Goal: Task Accomplishment & Management: Contribute content

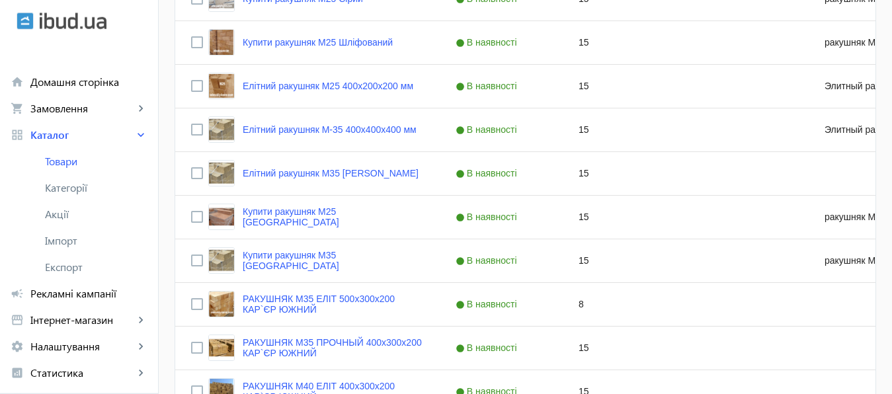
scroll to position [692, 0]
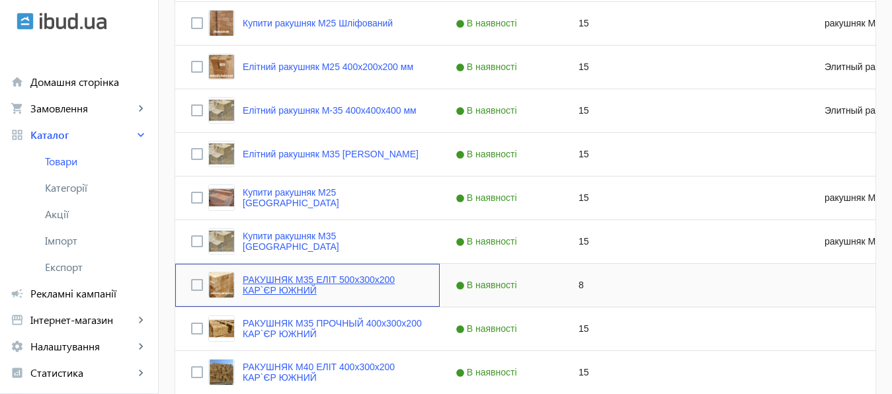
click at [335, 280] on link "РАКУШНЯК М35 ЕЛІТ 500х300х200 КАР`ЄР ЮЖНИЙ" at bounding box center [333, 284] width 181 height 21
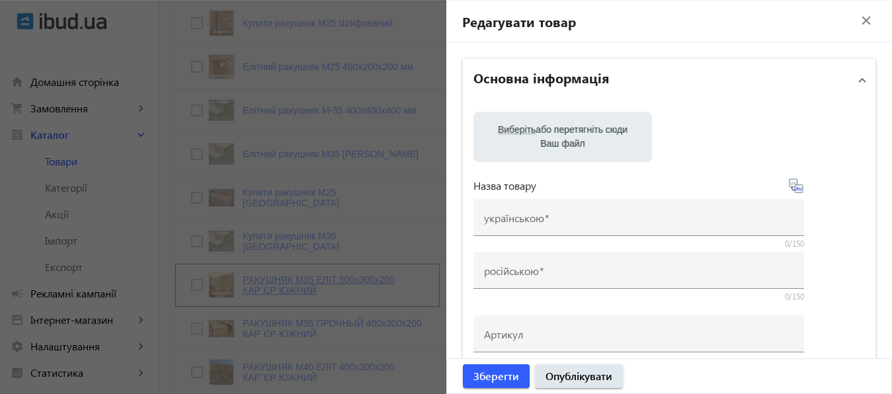
type input "РАКУШНЯК М35 ЕЛІТ 500х300х200 КАР`ЄР ЮЖНИЙ"
type input "РАКУШНЯК М35 ЭЛИТ 500х300х200 КАРЬЕР ЮЖНЫЙ"
checkbox input "true"
type input "8"
type input "1000"
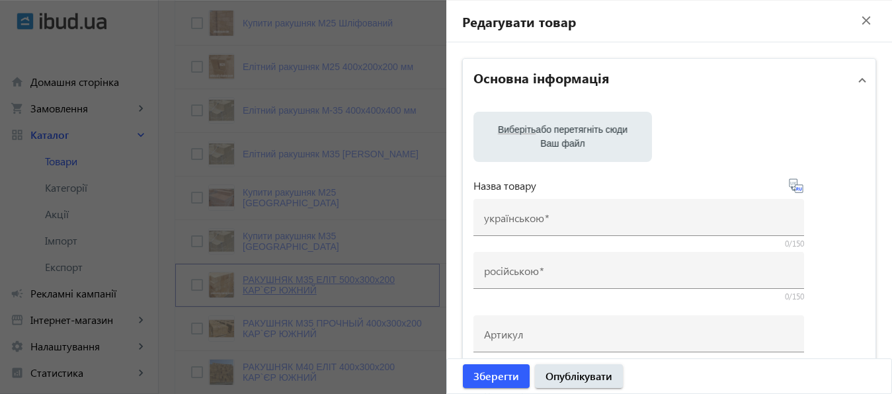
type input "1500"
type input "КУПИТИ РАКУШНЯК [GEOGRAPHIC_DATA] ТА [GEOGRAPHIC_DATA], ракушняк від виробника,…"
type input "КУПИТЬ РАКУШНЯК ВИННИЦА И [GEOGRAPHIC_DATA], ракушняк от производителя, камень …"
type textarea "— КУПИТИ РАКУШНЯК ВІННИЦЯ: продаж, ціна, Марки | Вес | Розмір | Куб — ціна раку…"
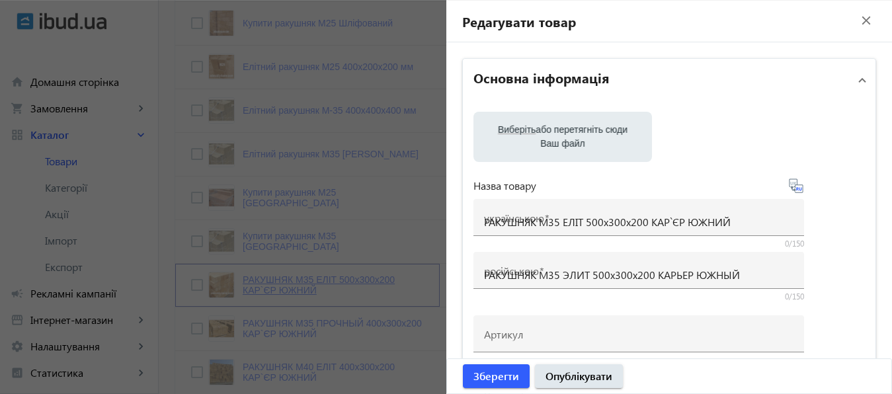
type textarea "— КУПИТЬ РАКУШНЯК ВИННИЦА: продажа, цена, Марки | Вес | Размер | Куб цена ракуш…"
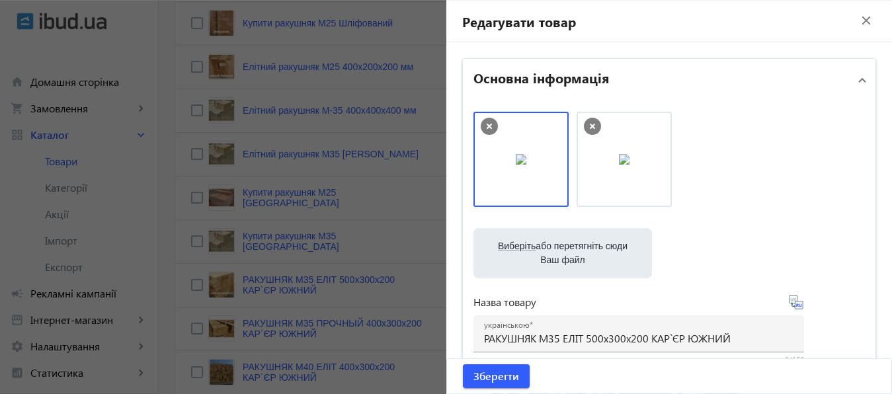
click at [577, 243] on label "Виберіть або перетягніть сюди Ваш файл" at bounding box center [562, 253] width 157 height 37
click at [577, 247] on input "Виберіть або перетягніть сюди Ваш файл" at bounding box center [562, 255] width 157 height 16
type input "C:\fakepath\РАКУШНЯК КАРЬЕР ЮЖНЫЙ.jpg"
drag, startPoint x: 712, startPoint y: 146, endPoint x: 530, endPoint y: 149, distance: 181.8
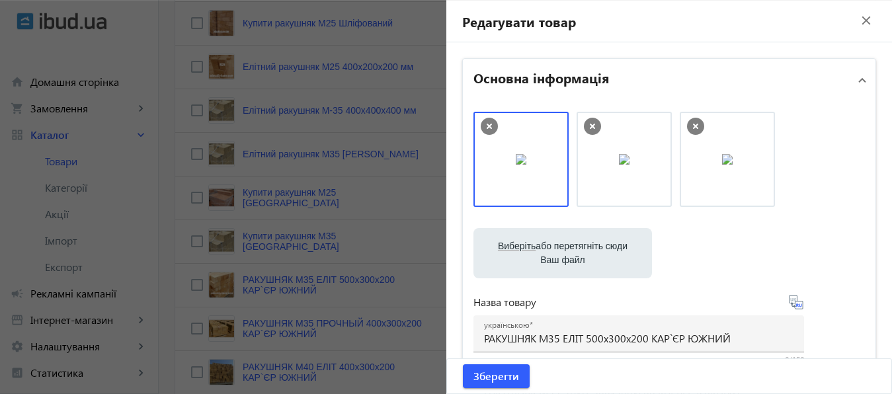
click at [590, 125] on icon at bounding box center [592, 126] width 5 height 5
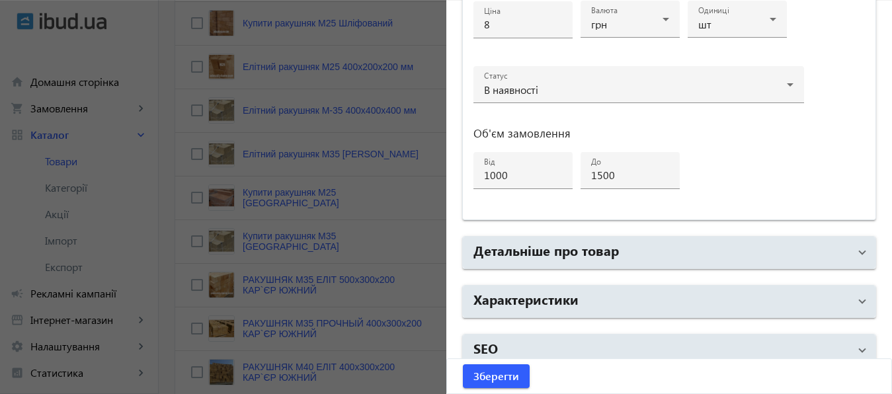
scroll to position [707, 0]
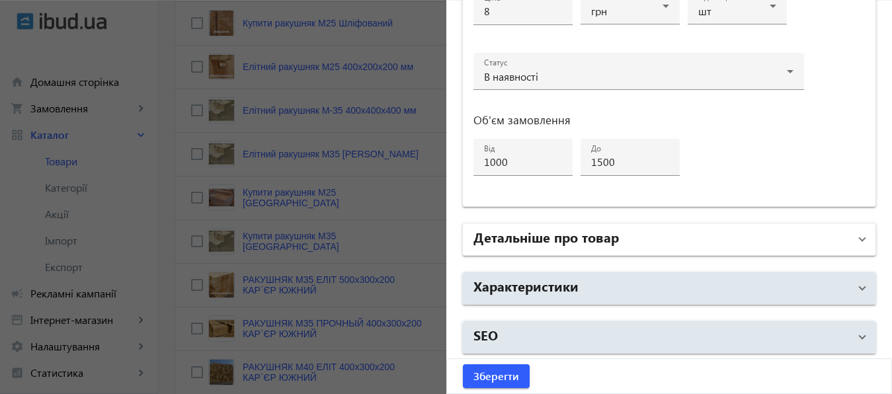
click at [619, 235] on mat-panel-title "Детальніше про товар" at bounding box center [661, 239] width 376 height 24
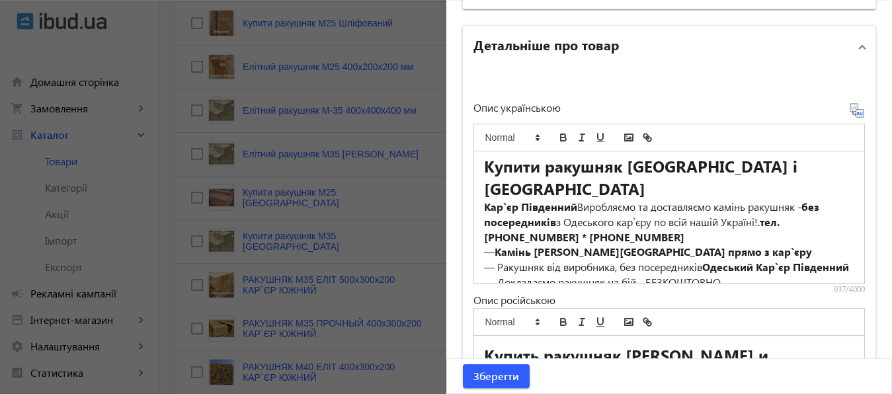
scroll to position [0, 0]
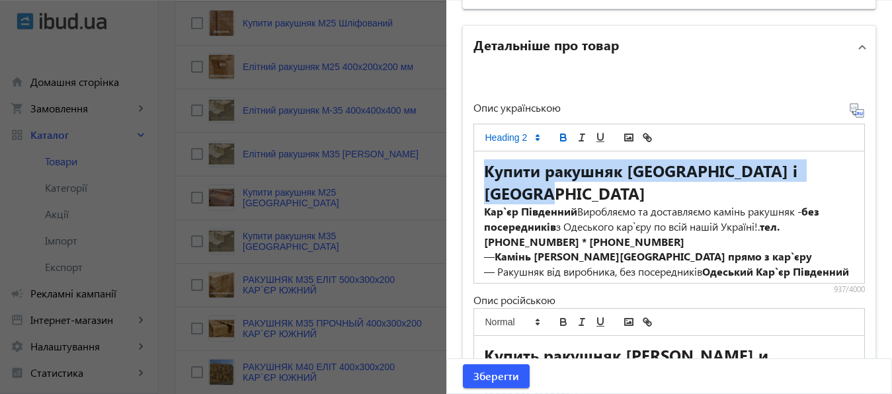
drag, startPoint x: 476, startPoint y: 167, endPoint x: 592, endPoint y: 190, distance: 118.1
click at [592, 190] on div "Купити ракушняк [GEOGRAPHIC_DATA] і [GEOGRAPHIC_DATA] Кар`єр Південний Виробляє…" at bounding box center [669, 217] width 391 height 132
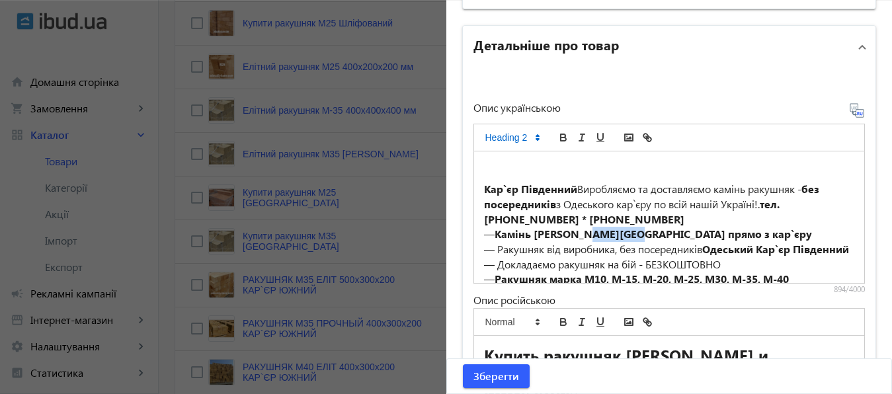
drag, startPoint x: 586, startPoint y: 234, endPoint x: 635, endPoint y: 234, distance: 48.9
click at [635, 234] on strong "Камінь [PERSON_NAME][GEOGRAPHIC_DATA] прямо з кар`єру" at bounding box center [653, 234] width 317 height 14
click at [522, 159] on h2 at bounding box center [669, 170] width 371 height 22
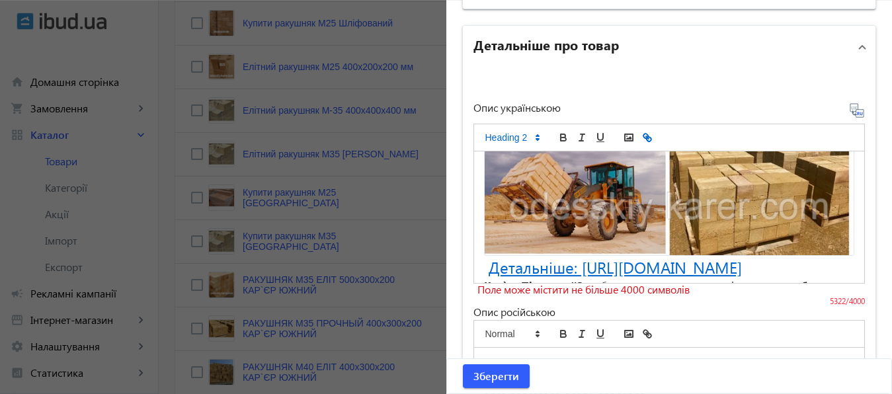
scroll to position [2202, 0]
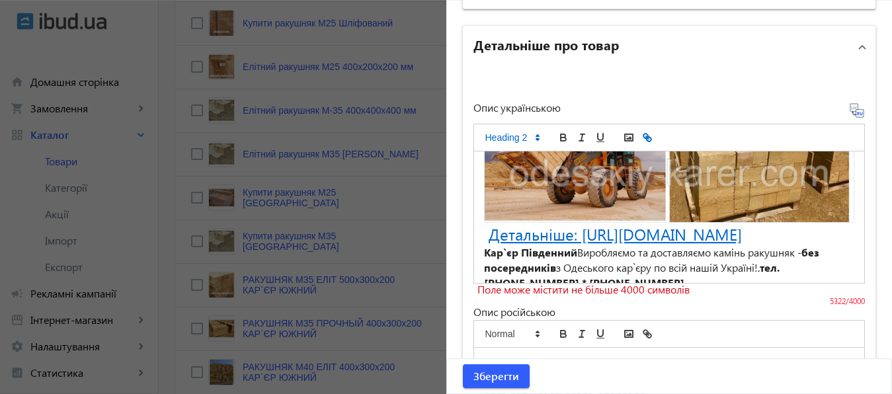
drag, startPoint x: 481, startPoint y: 173, endPoint x: 788, endPoint y: 199, distance: 307.9
click at [788, 223] on h2 "Детальніше: [URL][DOMAIN_NAME]" at bounding box center [669, 234] width 371 height 22
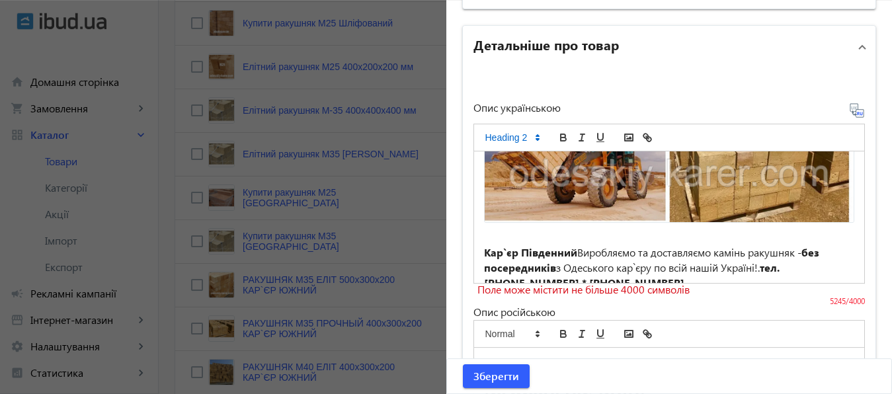
drag, startPoint x: 477, startPoint y: 192, endPoint x: 761, endPoint y: 208, distance: 284.0
click at [761, 208] on div "КУПИТИ РАКУШНЯК УКРАЇНА НАПРЯМУ З КАР'ЄРА Одеський ракушняк: Надійний будівельн…" at bounding box center [669, 217] width 391 height 132
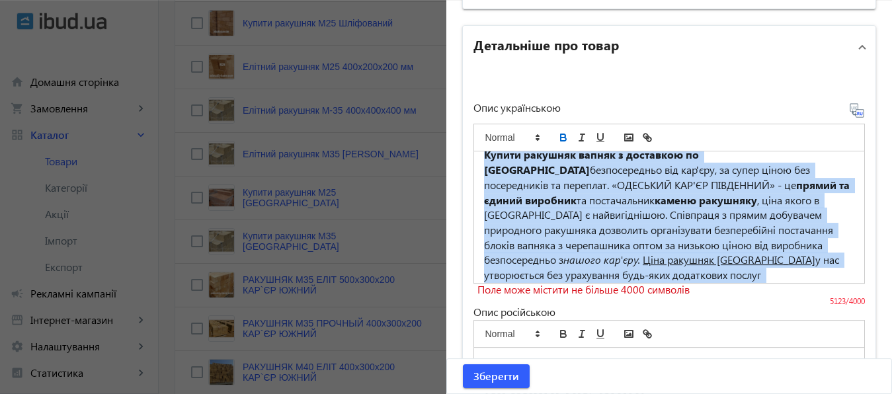
scroll to position [1797, 0]
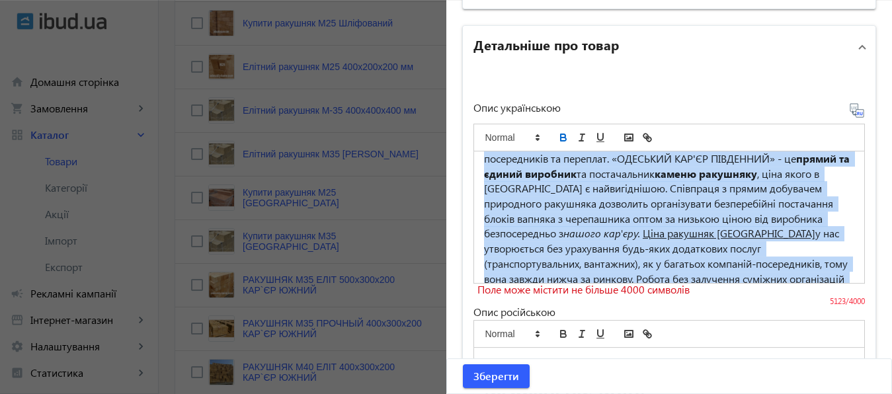
drag, startPoint x: 477, startPoint y: 167, endPoint x: 569, endPoint y: 259, distance: 130.9
click at [569, 259] on div "КУПИТИ РАКУШНЯК УКРАЇНА НАПРЯМУ З КАР'ЄРА Одеський ракушняк: Надійний будівельн…" at bounding box center [669, 217] width 391 height 132
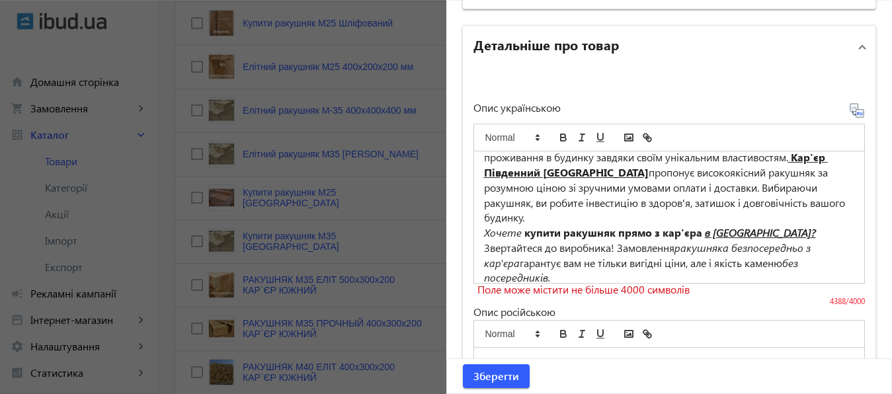
scroll to position [1587, 0]
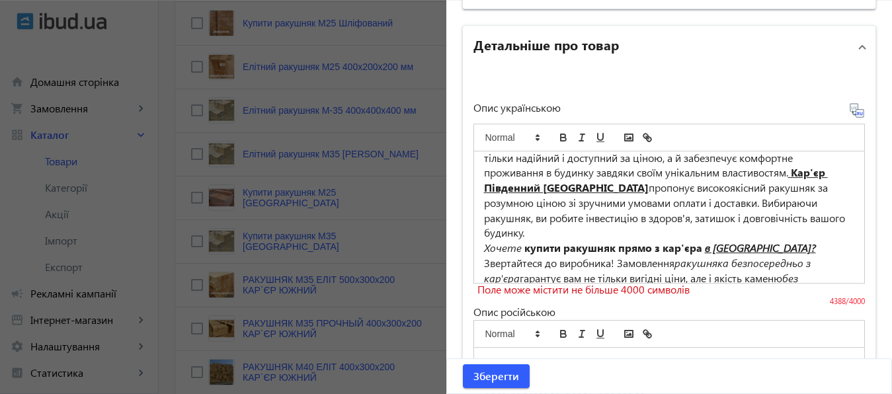
drag, startPoint x: 477, startPoint y: 218, endPoint x: 797, endPoint y: 252, distance: 321.8
click at [797, 252] on div "КУПИТИ РАКУШНЯК УКРАЇНА НАПРЯМУ З КАР'ЄРА Одеський ракушняк: Надійний будівельн…" at bounding box center [669, 217] width 391 height 132
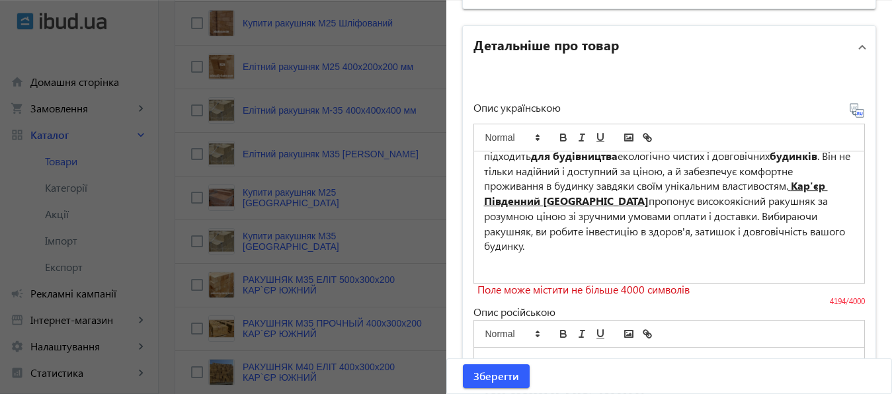
scroll to position [1544, 0]
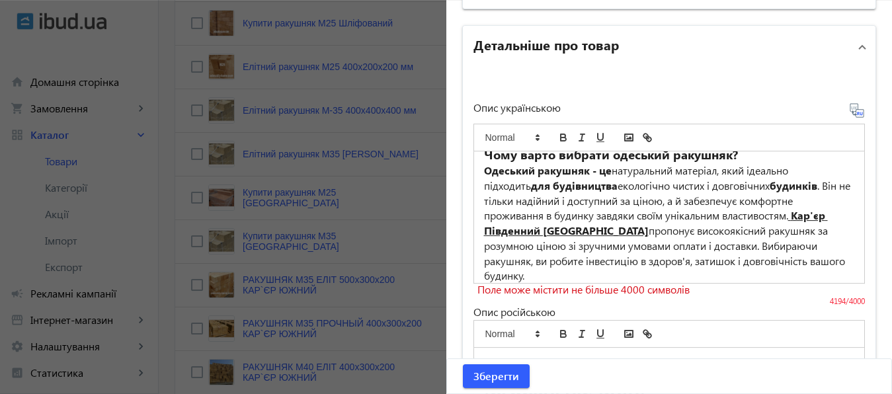
drag, startPoint x: 791, startPoint y: 188, endPoint x: 807, endPoint y: 247, distance: 60.1
click at [807, 247] on p "Одеський ракушняк - це натуральний матеріал, який ідеально підходить для будівн…" at bounding box center [669, 223] width 371 height 120
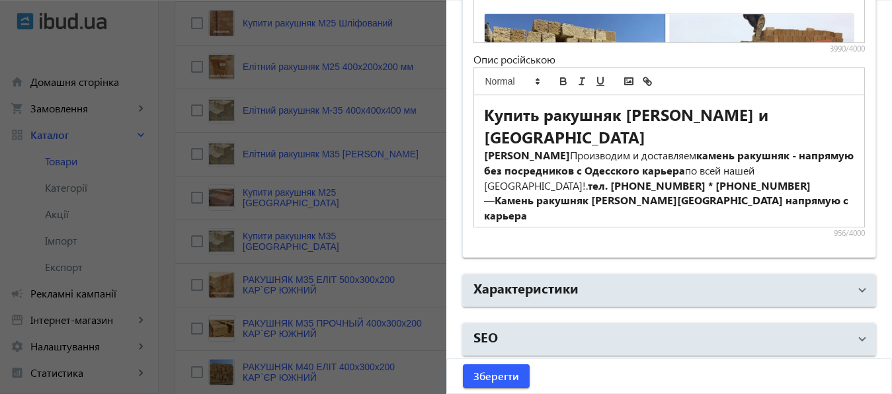
scroll to position [1147, 0]
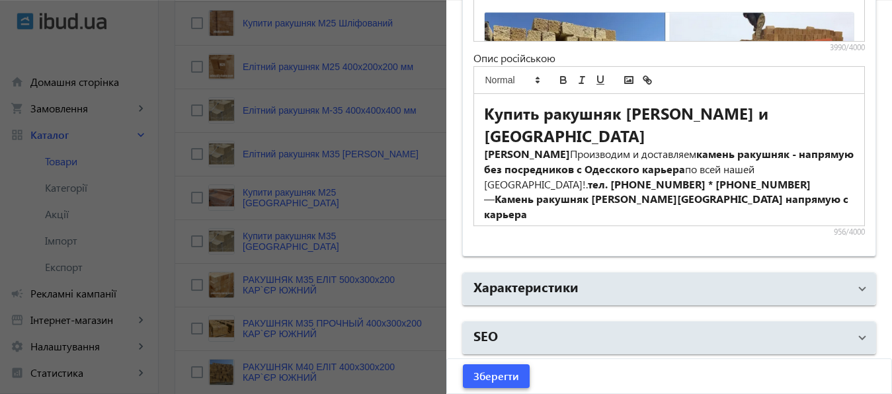
click at [492, 377] on span "Зберегти" at bounding box center [496, 376] width 46 height 15
click at [486, 374] on span "Зберегти" at bounding box center [496, 376] width 46 height 15
click at [492, 378] on span "Зберегти" at bounding box center [496, 376] width 46 height 15
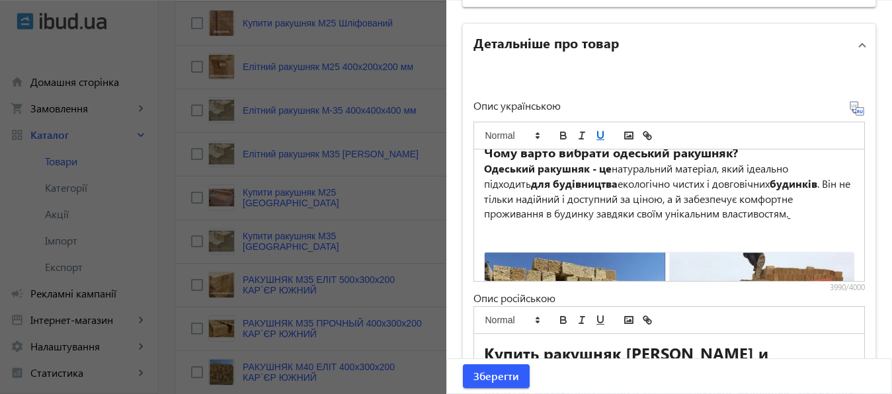
scroll to position [926, 0]
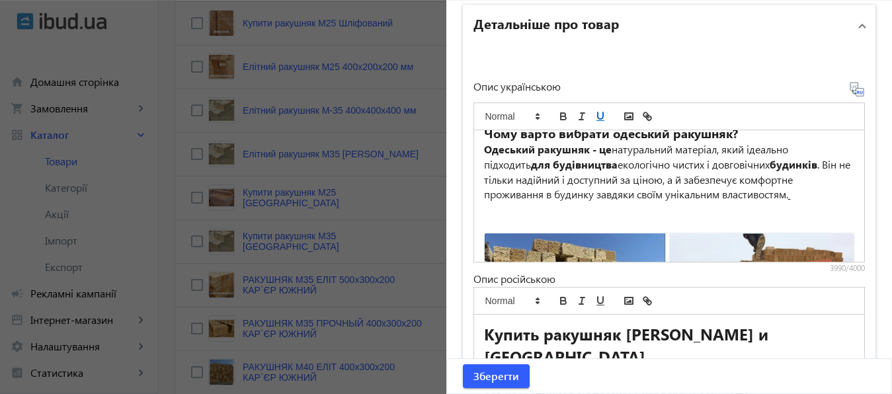
click at [499, 202] on p at bounding box center [669, 209] width 371 height 15
click at [491, 218] on p at bounding box center [669, 225] width 371 height 15
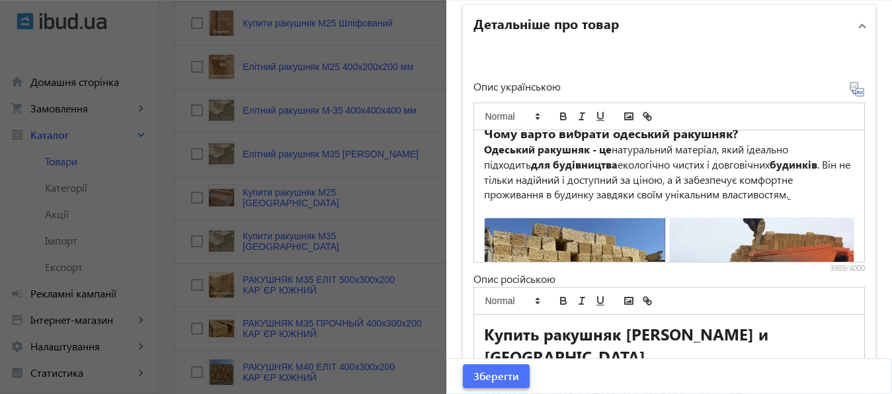
click at [494, 377] on span "Зберегти" at bounding box center [496, 376] width 46 height 15
click at [484, 376] on span "Зберегти" at bounding box center [496, 376] width 46 height 15
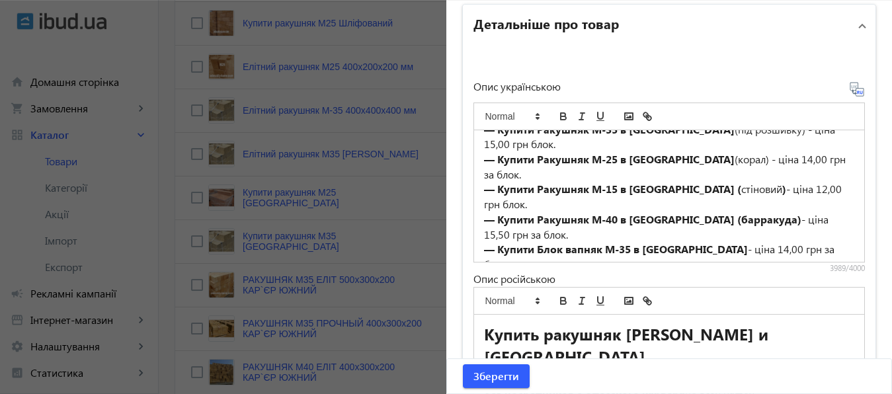
scroll to position [309, 0]
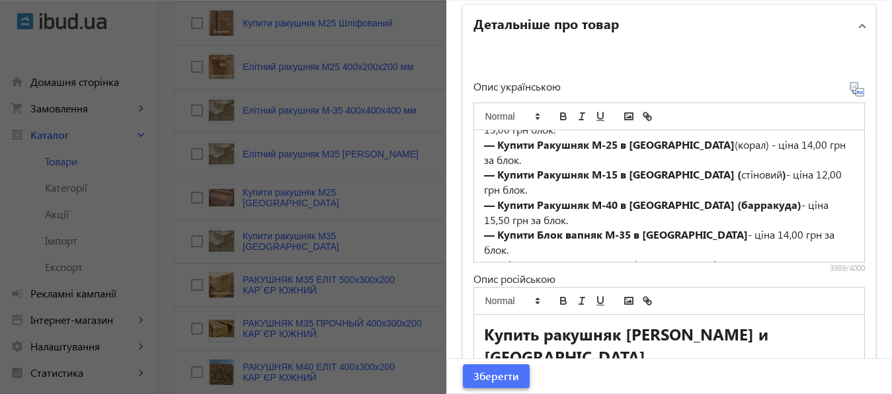
click at [498, 378] on span "Зберегти" at bounding box center [496, 376] width 46 height 15
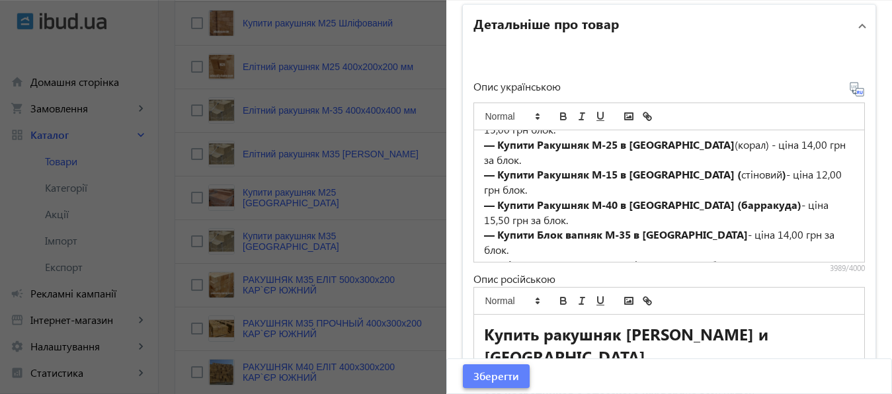
click at [498, 378] on span "Зберегти" at bounding box center [496, 376] width 46 height 15
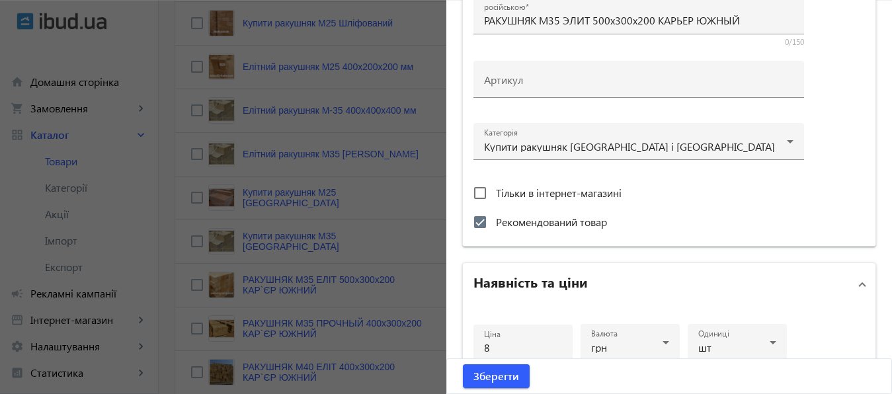
scroll to position [381, 0]
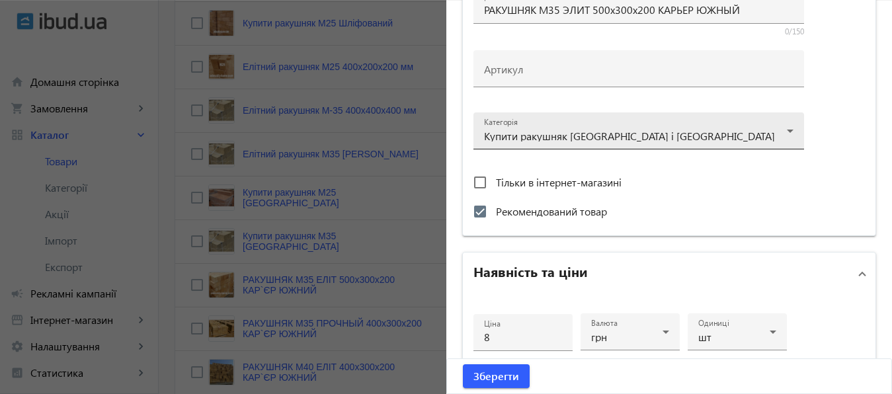
click at [782, 127] on div at bounding box center [638, 126] width 309 height 48
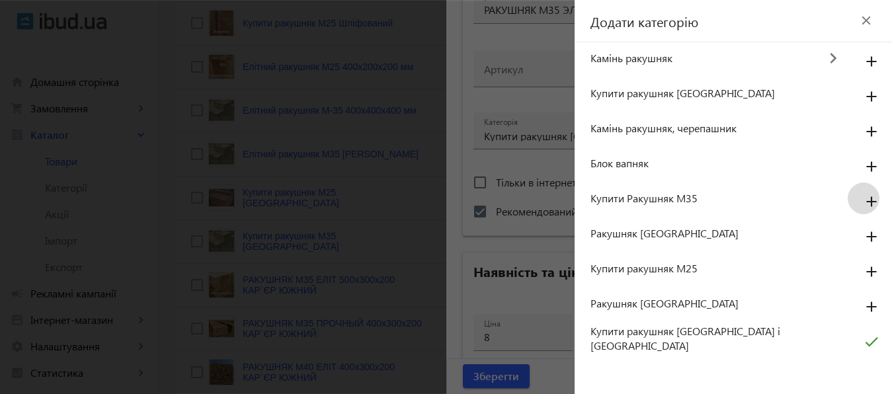
click at [872, 202] on mat-icon "add" at bounding box center [872, 202] width 32 height 24
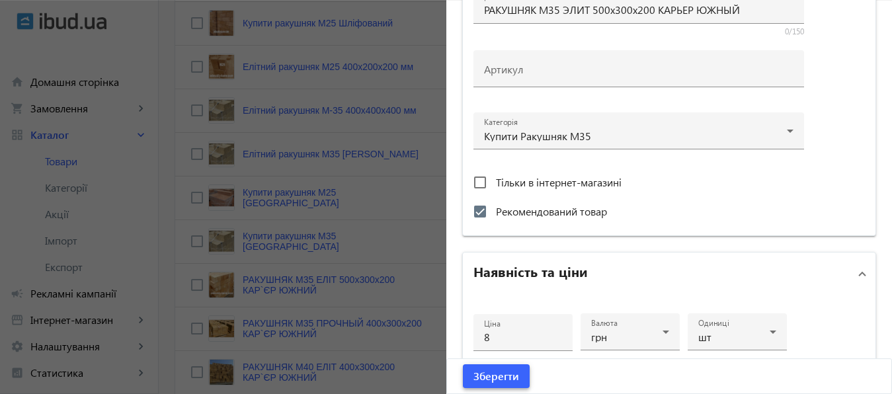
click at [495, 371] on span "Зберегти" at bounding box center [496, 376] width 46 height 15
click at [496, 376] on span "Зберегти" at bounding box center [496, 376] width 46 height 15
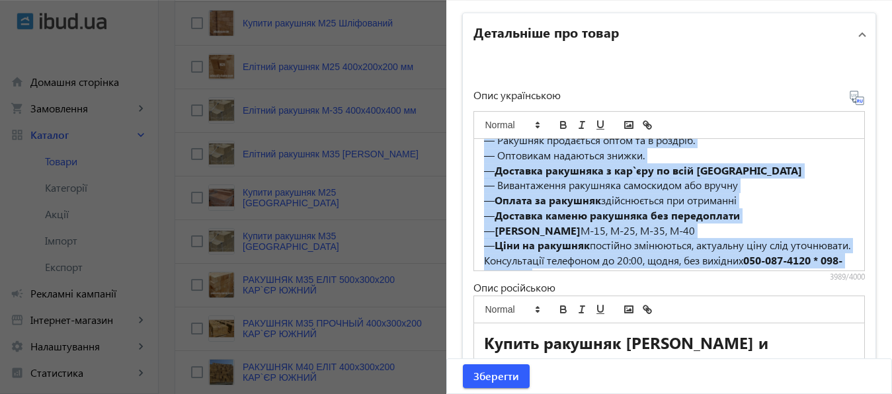
scroll to position [2114, 0]
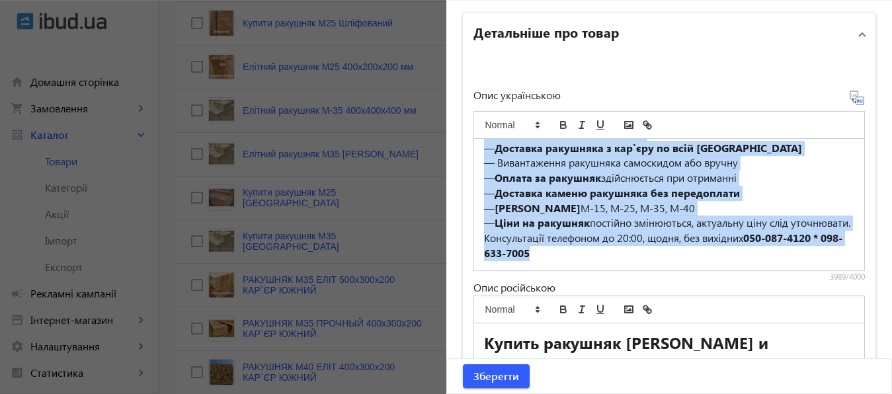
drag, startPoint x: 478, startPoint y: 152, endPoint x: 573, endPoint y: 244, distance: 132.3
click at [573, 244] on div "КУПИТИ РАКУШНЯК УКРАЇНА НАПРЯМУ З КАР'ЄРА Одеський ракушняк: Надійний будівельн…" at bounding box center [669, 205] width 391 height 132
copy div "LOREMI DOLORSIT AMETCON ADIPISC E SED'DOE Temporin utlabore: Etdolore magnaaliq…"
click at [492, 374] on span "Зберегти" at bounding box center [496, 376] width 46 height 15
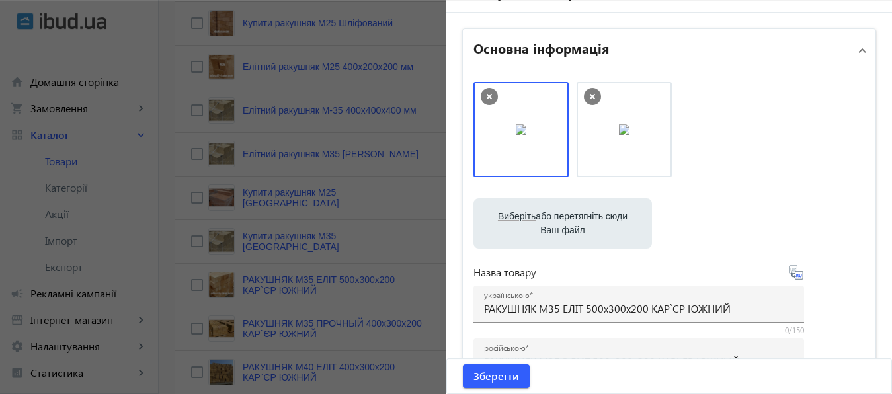
scroll to position [0, 0]
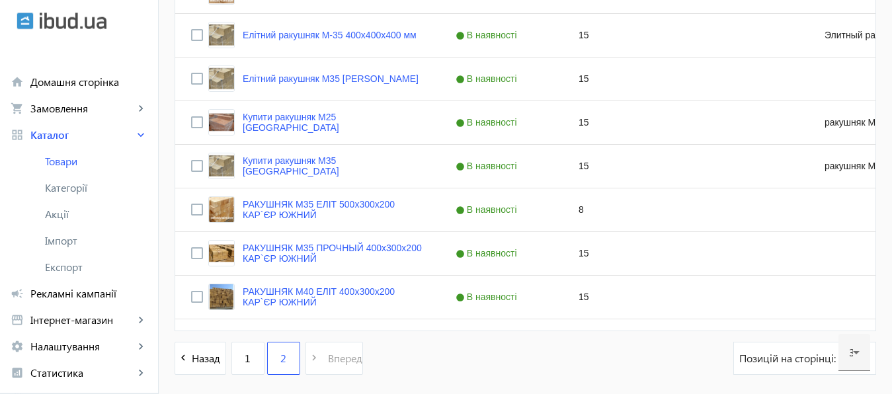
scroll to position [770, 0]
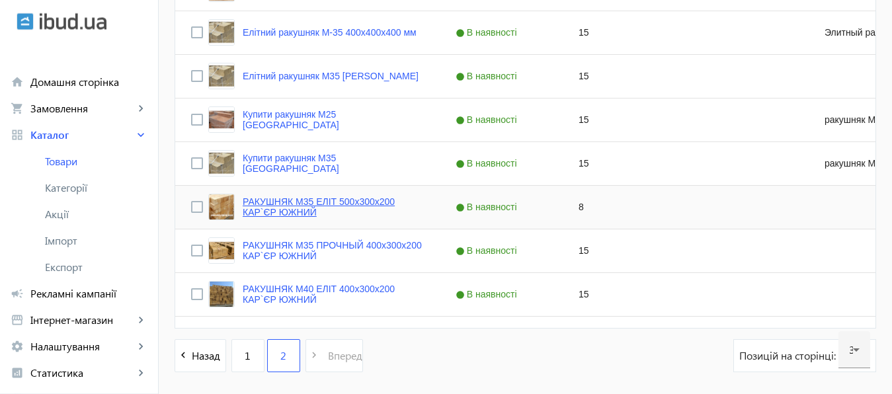
click at [346, 198] on link "РАКУШНЯК М35 ЕЛІТ 500х300х200 КАР`ЄР ЮЖНИЙ" at bounding box center [333, 206] width 181 height 21
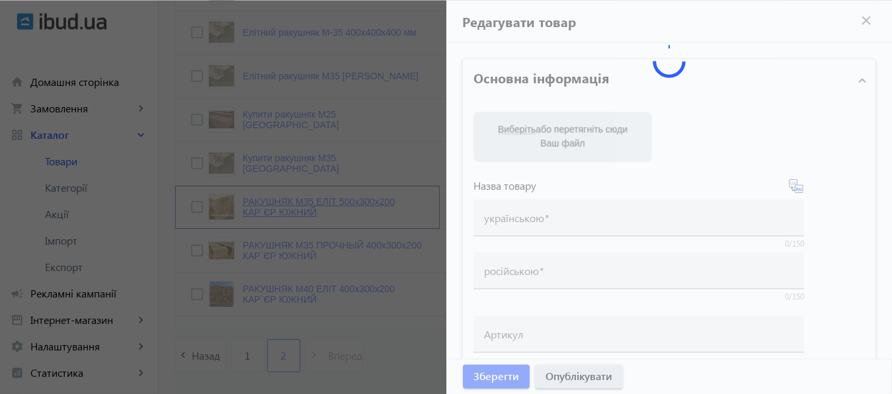
type input "РАКУШНЯК М35 ЕЛІТ 500х300х200 КАР`ЄР ЮЖНИЙ"
type input "РАКУШНЯК М35 ЭЛИТ 500х300х200 КАРЬЕР ЮЖНЫЙ"
checkbox input "true"
type input "8"
type input "1000"
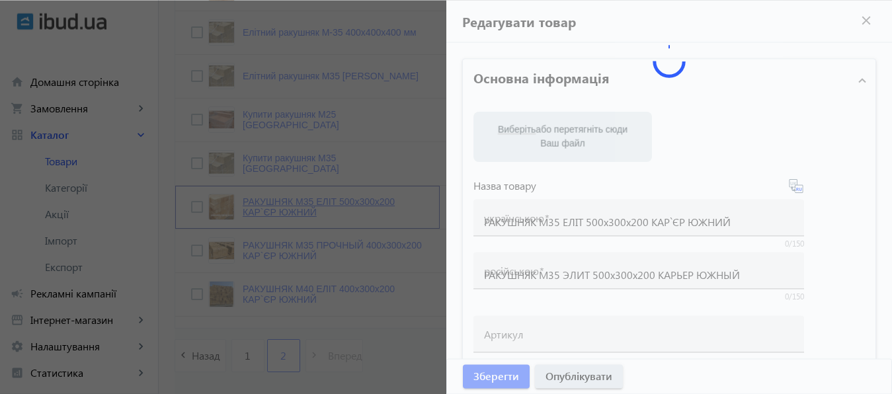
type input "1500"
type input "КУПИТИ РАКУШНЯК [GEOGRAPHIC_DATA] ТА [GEOGRAPHIC_DATA], ракушняк від виробника,…"
type input "КУПИТЬ РАКУШНЯК ВИННИЦА И [GEOGRAPHIC_DATA], ракушняк от производителя, камень …"
type textarea "— КУПИТИ РАКУШНЯК ВІННИЦЯ: продаж, ціна, Марки | Вес | Розмір | Куб — ціна раку…"
type textarea "— КУПИТЬ РАКУШНЯК ВИННИЦА: продажа, цена, Марки | Вес | Размер | Куб цена ракуш…"
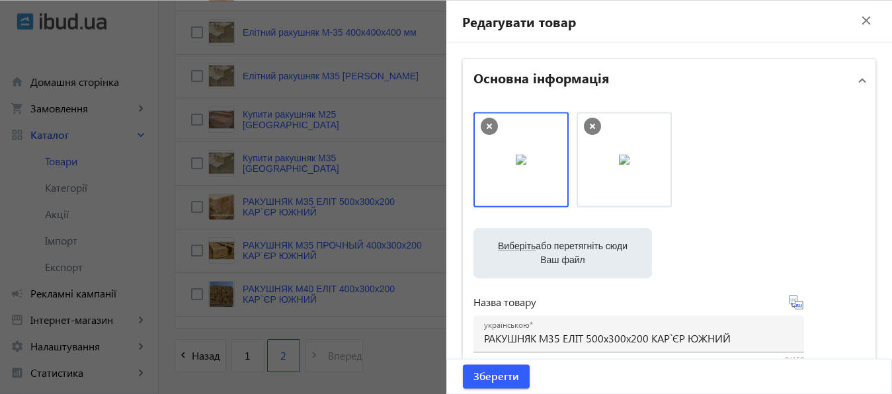
click at [551, 245] on label "Виберіть або перетягніть сюди Ваш файл" at bounding box center [562, 253] width 157 height 37
click at [551, 247] on input "Виберіть або перетягніть сюди Ваш файл" at bounding box center [562, 255] width 157 height 16
type input "C:\fakepath\РАКУШНЯК КАРЬЕР ЮЖНЫЙ.jpg"
click at [481, 126] on icon at bounding box center [489, 126] width 17 height 17
drag, startPoint x: 619, startPoint y: 149, endPoint x: 518, endPoint y: 144, distance: 101.9
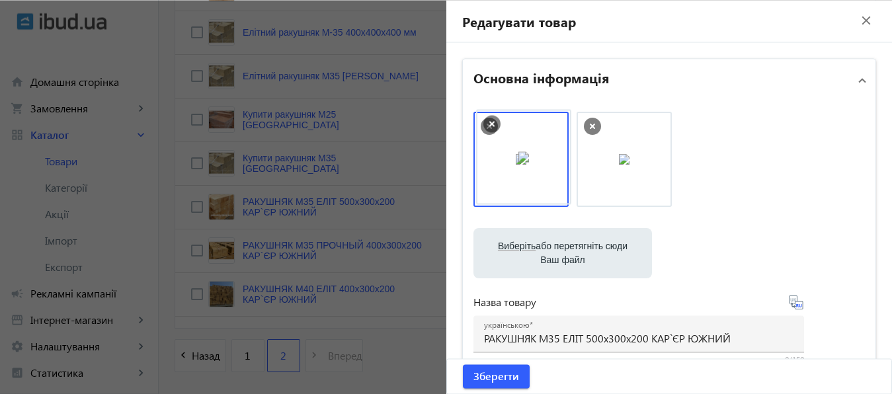
click at [493, 378] on span "Зберегти" at bounding box center [496, 376] width 46 height 15
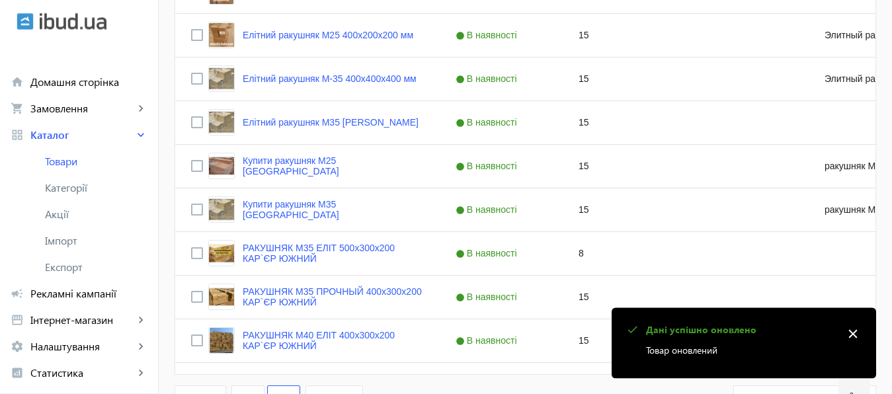
scroll to position [731, 0]
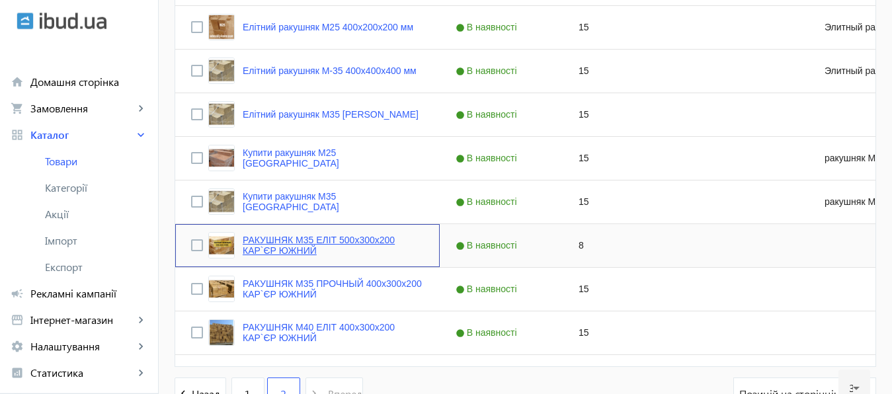
click at [303, 239] on link "РАКУШНЯК М35 ЕЛІТ 500х300х200 КАР`ЄР ЮЖНИЙ" at bounding box center [333, 245] width 181 height 21
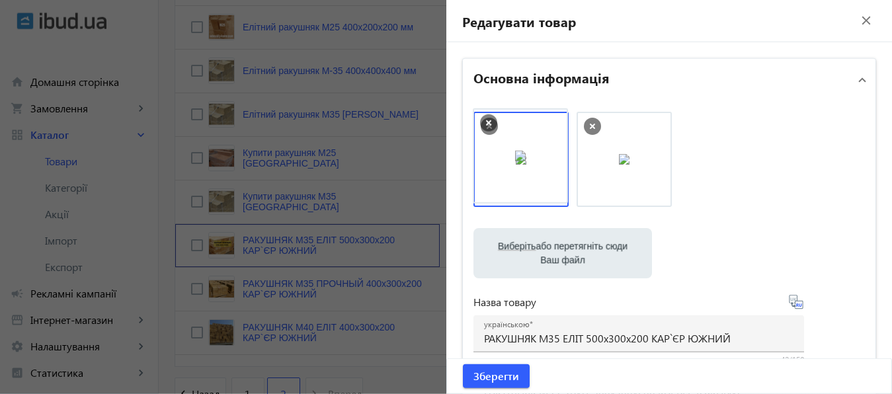
drag, startPoint x: 629, startPoint y: 151, endPoint x: 529, endPoint y: 147, distance: 100.5
drag, startPoint x: 606, startPoint y: 152, endPoint x: 506, endPoint y: 149, distance: 100.5
drag, startPoint x: 506, startPoint y: 149, endPoint x: 657, endPoint y: 143, distance: 150.9
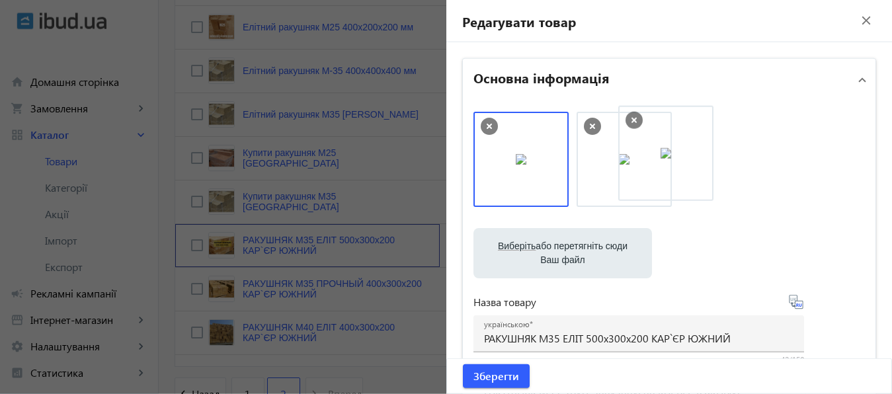
click at [629, 154] on img at bounding box center [624, 159] width 11 height 11
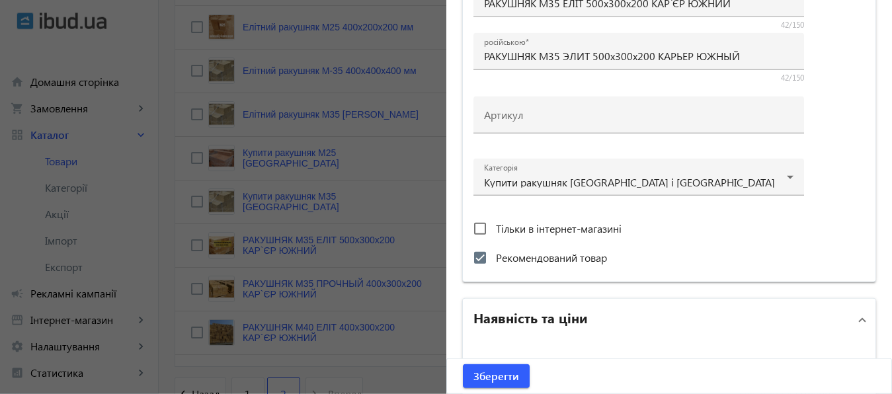
scroll to position [328, 0]
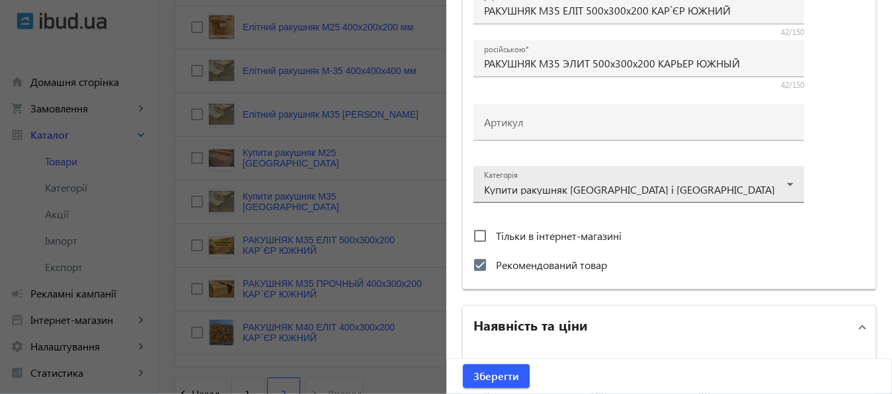
click at [785, 189] on div at bounding box center [638, 179] width 309 height 48
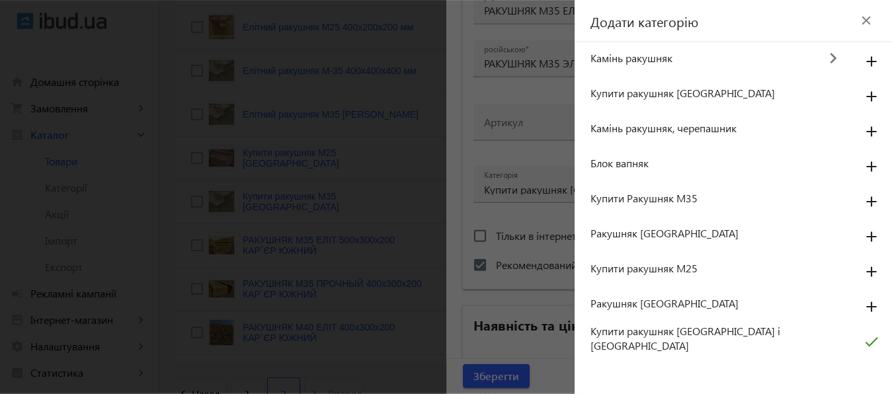
click at [651, 199] on span "Купити Ракушняк М35" at bounding box center [718, 198] width 257 height 15
click at [872, 204] on mat-icon "add" at bounding box center [872, 202] width 32 height 24
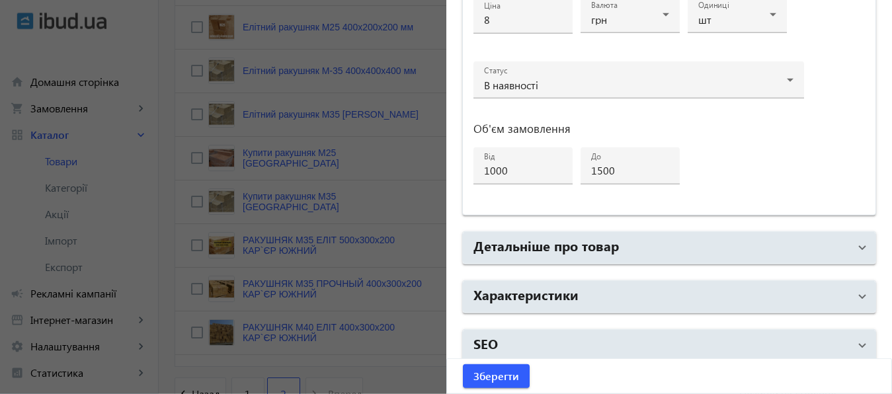
scroll to position [707, 0]
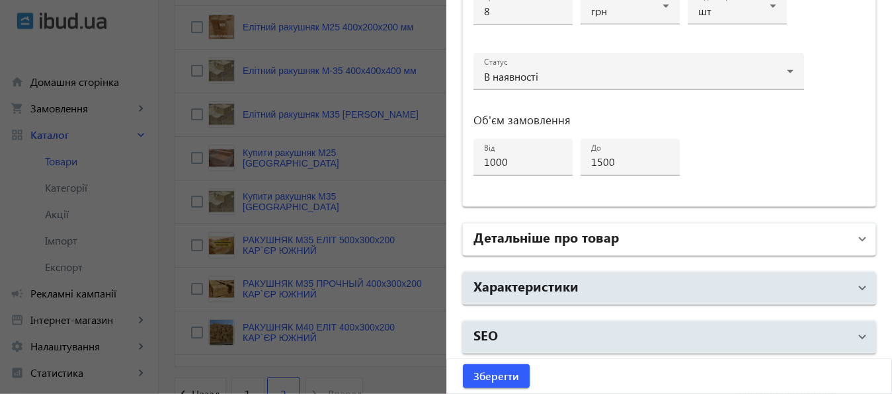
click at [616, 235] on mat-panel-title "Детальніше про товар" at bounding box center [661, 239] width 376 height 24
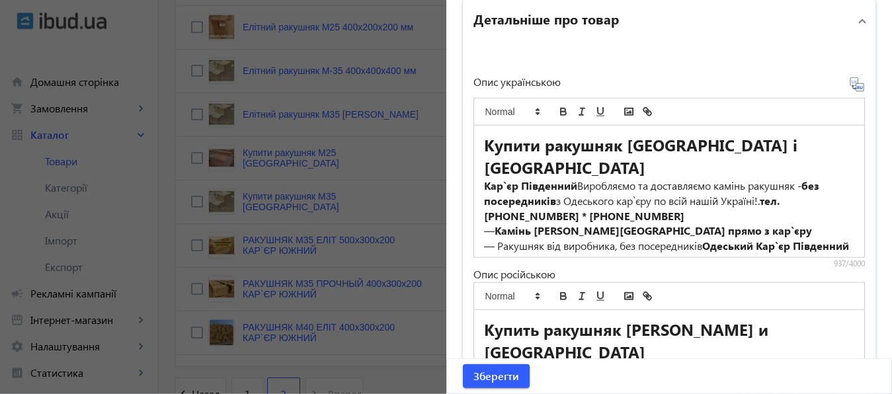
scroll to position [934, 0]
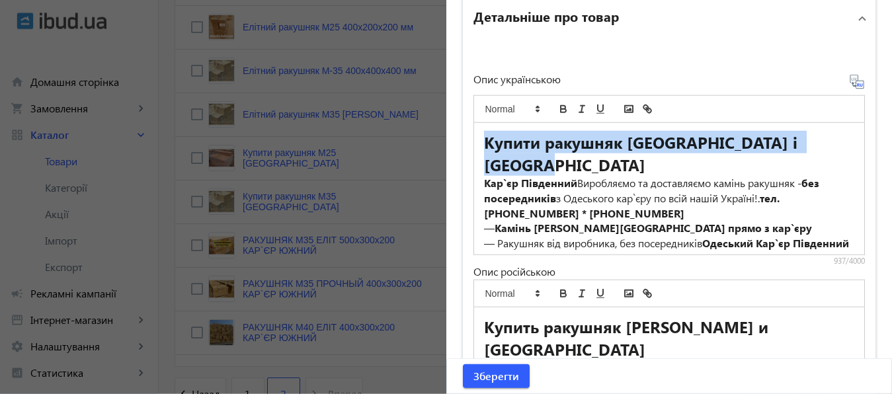
drag, startPoint x: 474, startPoint y: 140, endPoint x: 567, endPoint y: 169, distance: 97.9
click at [567, 169] on div "Купити ракушняк [GEOGRAPHIC_DATA] і [GEOGRAPHIC_DATA] Кар`єр Південний Виробляє…" at bounding box center [669, 189] width 391 height 132
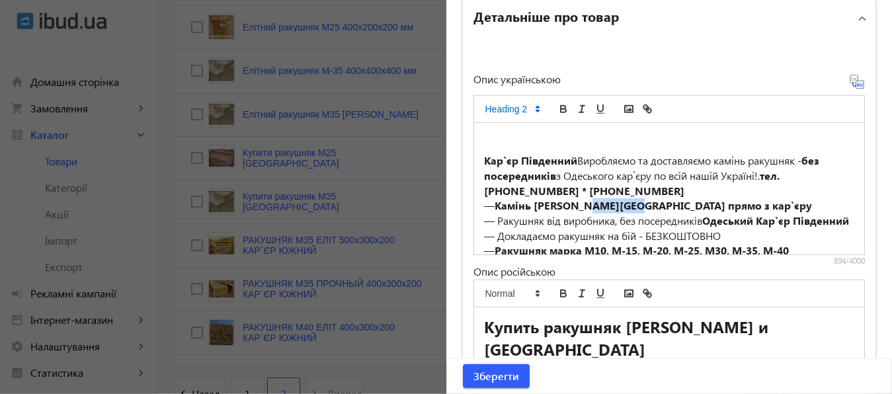
drag, startPoint x: 585, startPoint y: 204, endPoint x: 635, endPoint y: 204, distance: 49.6
click at [635, 204] on strong "Камінь [PERSON_NAME][GEOGRAPHIC_DATA] прямо з кар`єру" at bounding box center [653, 205] width 317 height 14
click at [541, 131] on h2 at bounding box center [669, 142] width 371 height 22
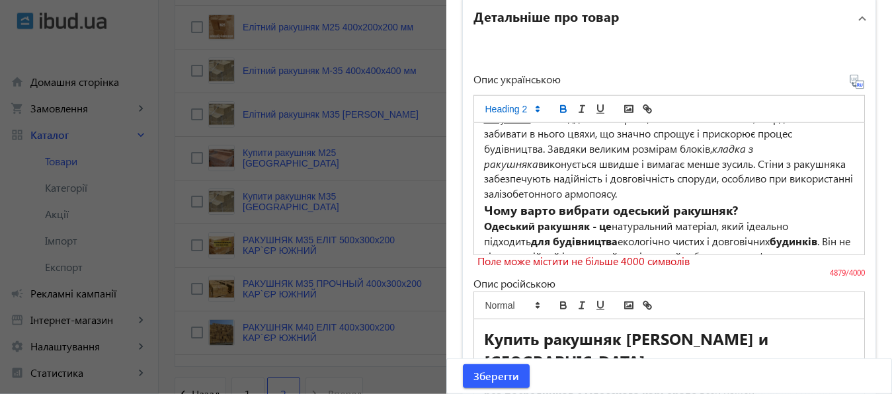
scroll to position [1477, 0]
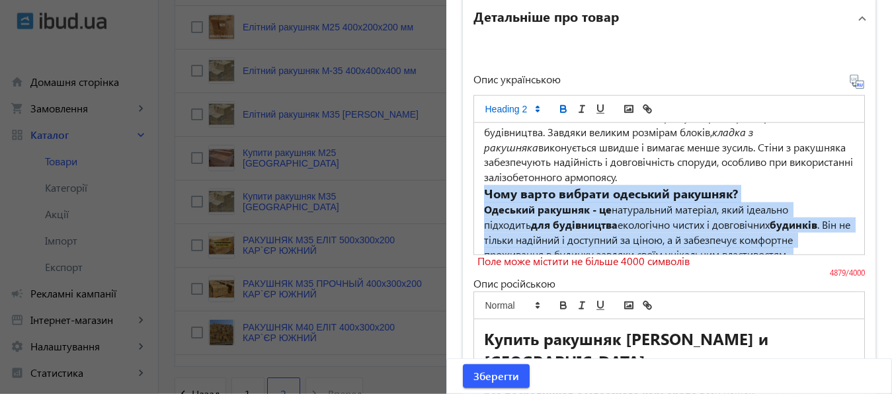
drag, startPoint x: 480, startPoint y: 164, endPoint x: 758, endPoint y: 234, distance: 287.0
click at [758, 234] on div "КУПИТИ РАКУШНЯК УКРАЇНА НАПРЯМУ З КАР'ЄРА Одеський ракушняк: Надійний будівельн…" at bounding box center [669, 189] width 391 height 132
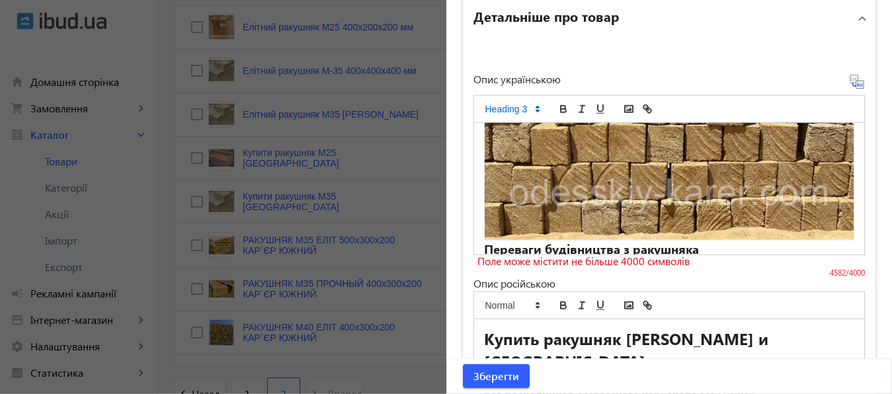
scroll to position [1256, 0]
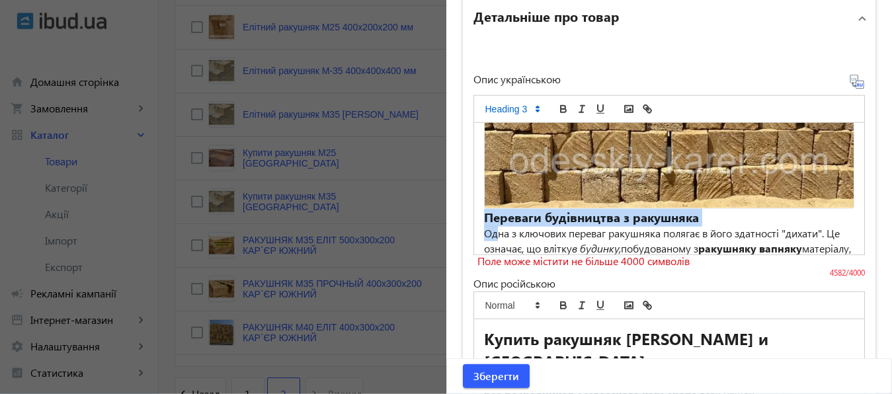
drag, startPoint x: 480, startPoint y: 192, endPoint x: 490, endPoint y: 203, distance: 15.0
click at [490, 203] on div "КУПИТИ РАКУШНЯК УКРАЇНА НАПРЯМУ З КАР'ЄРА Одеський ракушняк: Надійний будівельн…" at bounding box center [669, 189] width 391 height 132
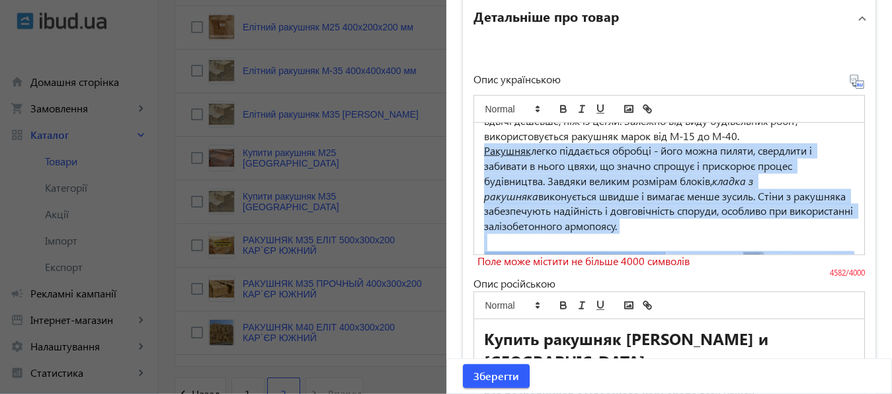
scroll to position [1470, 0]
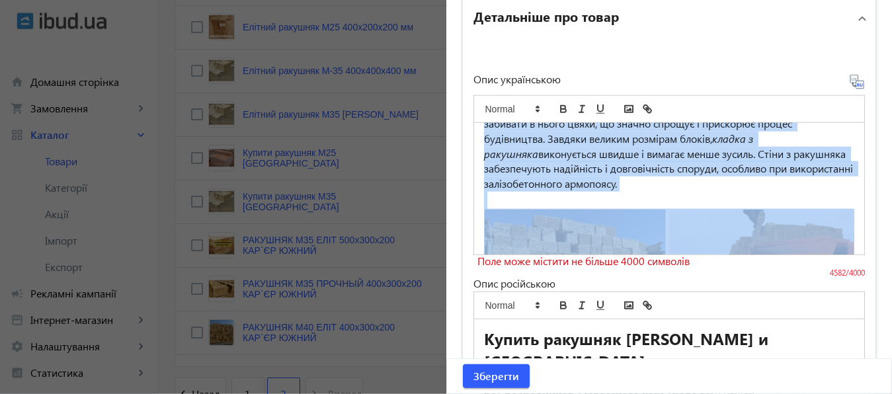
drag, startPoint x: 476, startPoint y: 214, endPoint x: 579, endPoint y: 184, distance: 106.7
click at [579, 184] on div "КУПИТИ РАКУШНЯК УКРАЇНА НАПРЯМУ З КАР'ЄРА Одеський ракушняк: Надійний будівельн…" at bounding box center [669, 189] width 391 height 132
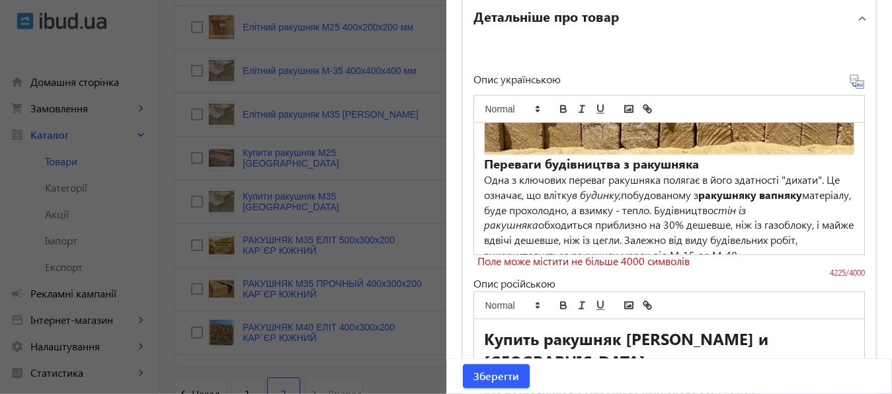
scroll to position [1294, 0]
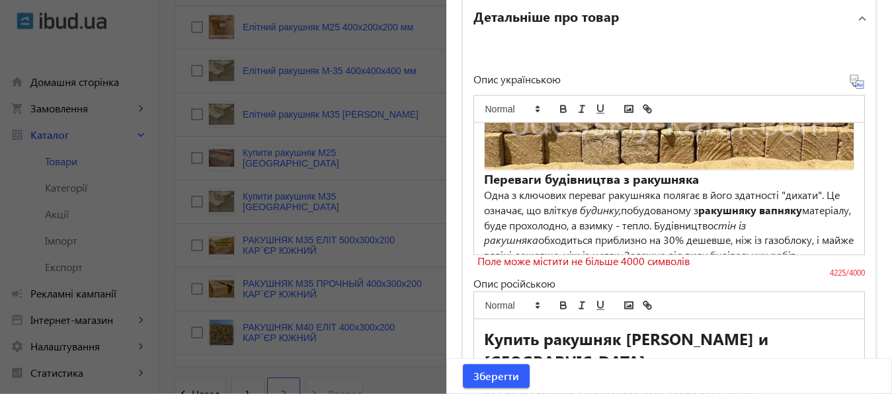
drag, startPoint x: 478, startPoint y: 149, endPoint x: 789, endPoint y: 233, distance: 321.9
click at [789, 233] on div "КУПИТИ РАКУШНЯК УКРАЇНА НАПРЯМУ З КАР'ЄРА Одеський ракушняк: Надійний будівельн…" at bounding box center [669, 189] width 391 height 132
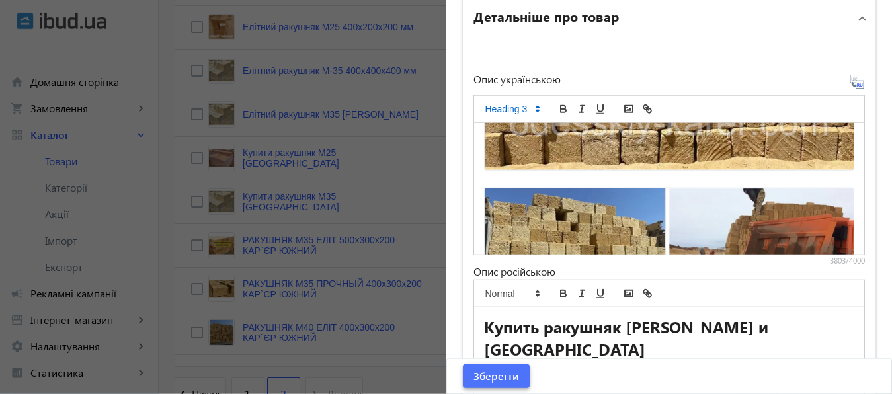
click at [499, 374] on span "Зберегти" at bounding box center [496, 376] width 46 height 15
click at [493, 378] on span "Зберегти" at bounding box center [496, 376] width 46 height 15
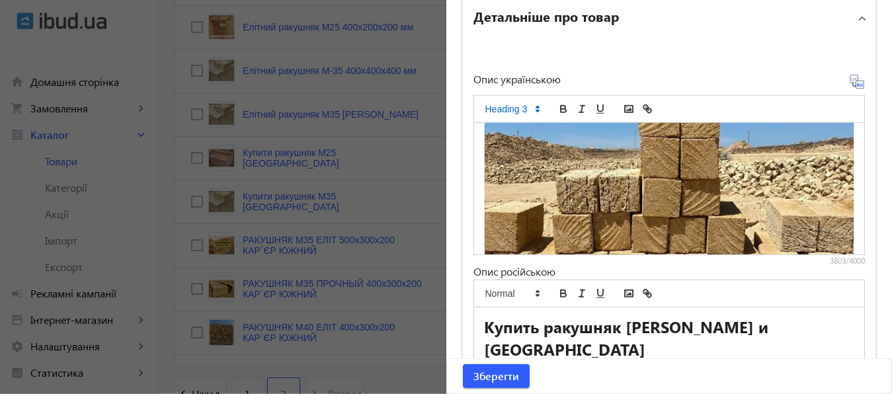
scroll to position [1125, 0]
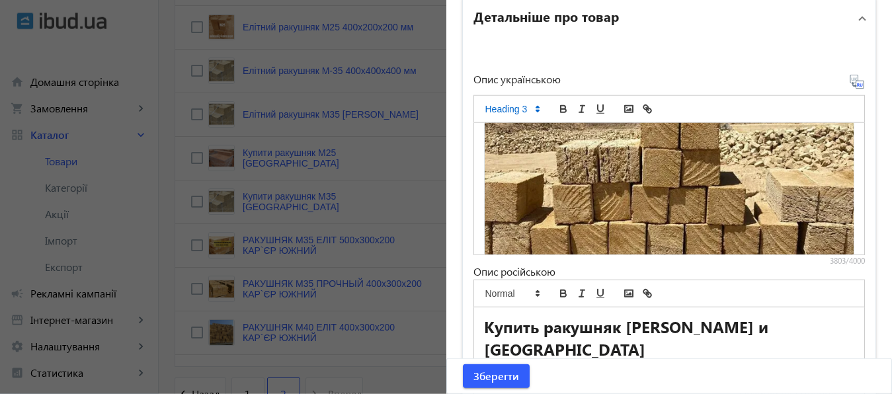
click at [797, 199] on img at bounding box center [669, 187] width 371 height 306
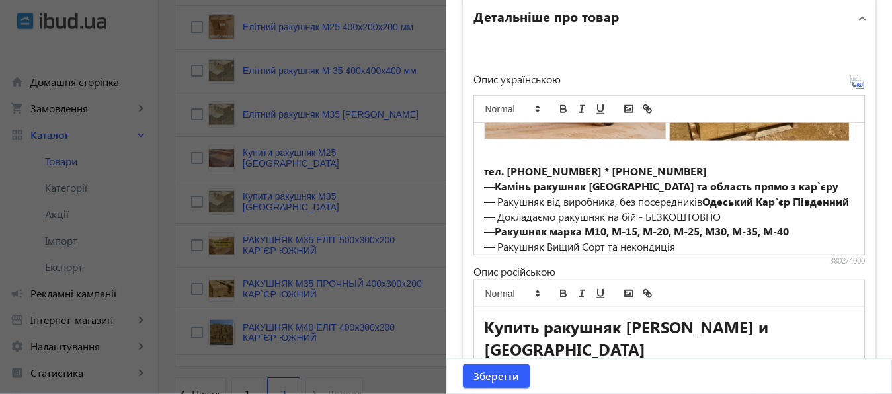
scroll to position [1414, 0]
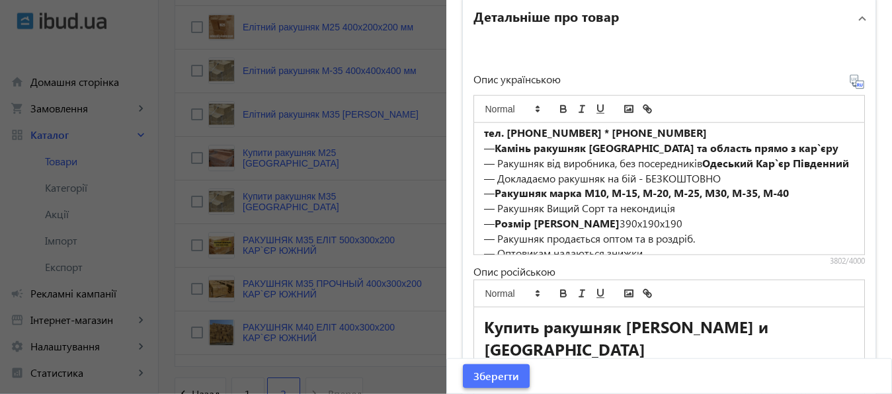
click at [493, 378] on span "Зберегти" at bounding box center [496, 376] width 46 height 15
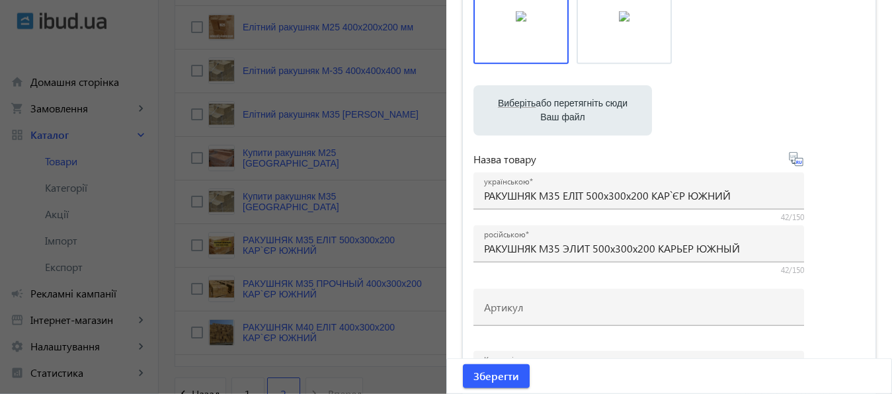
scroll to position [146, 0]
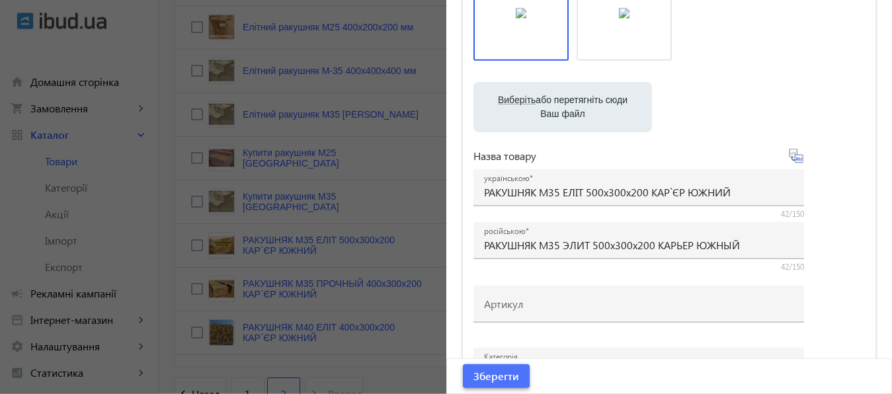
click at [502, 378] on span "Зберегти" at bounding box center [496, 376] width 46 height 15
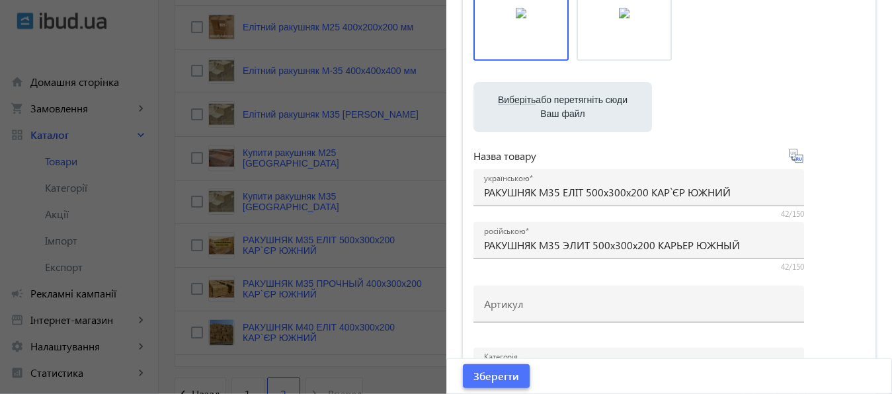
click at [502, 378] on span "Зберегти" at bounding box center [496, 376] width 46 height 15
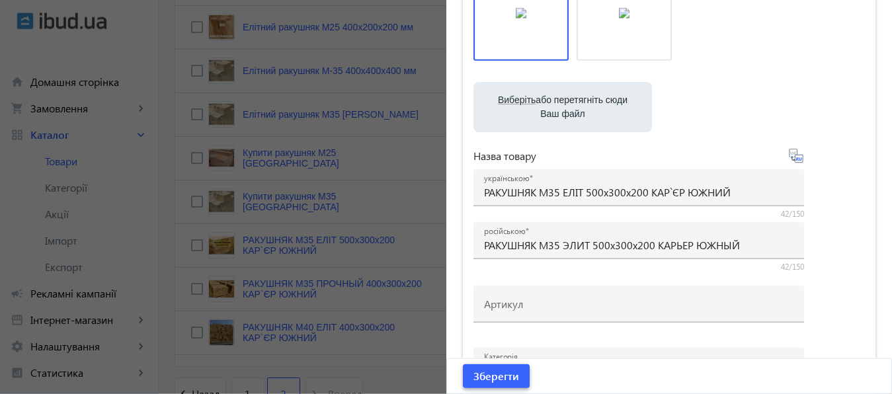
click at [483, 375] on span "Зберегти" at bounding box center [496, 376] width 46 height 15
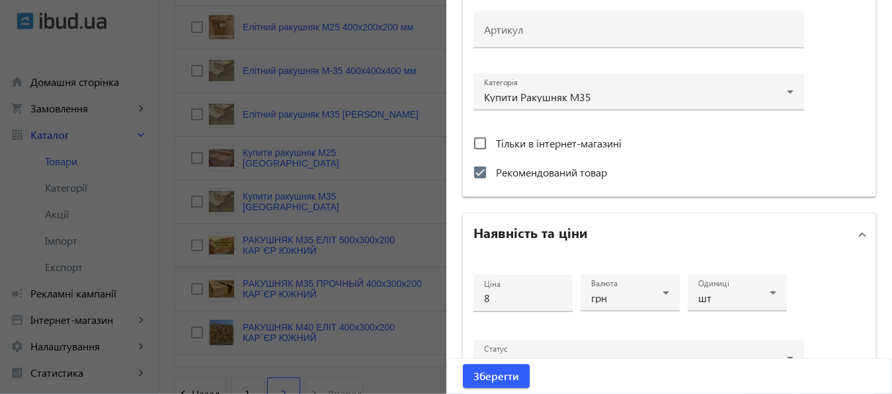
scroll to position [442, 0]
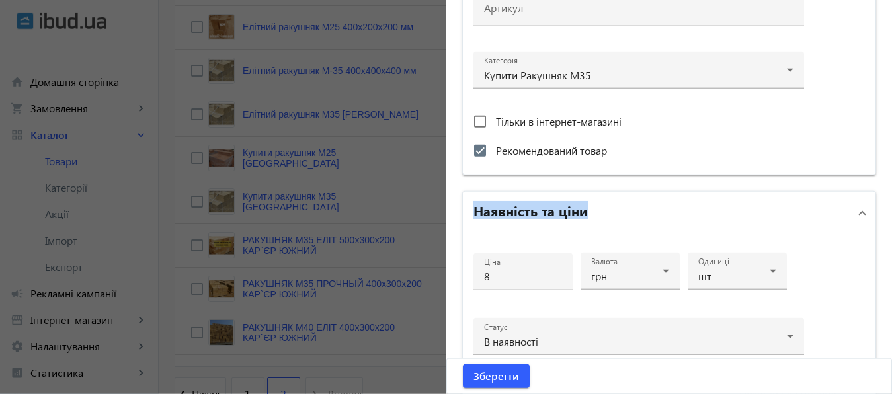
drag, startPoint x: 888, startPoint y: 105, endPoint x: 879, endPoint y: 203, distance: 98.3
click at [879, 203] on div "Основна інформація Виберіть або перетягніть сюди Ваш файл 5110488178_w640_h2048…" at bounding box center [669, 350] width 446 height 1501
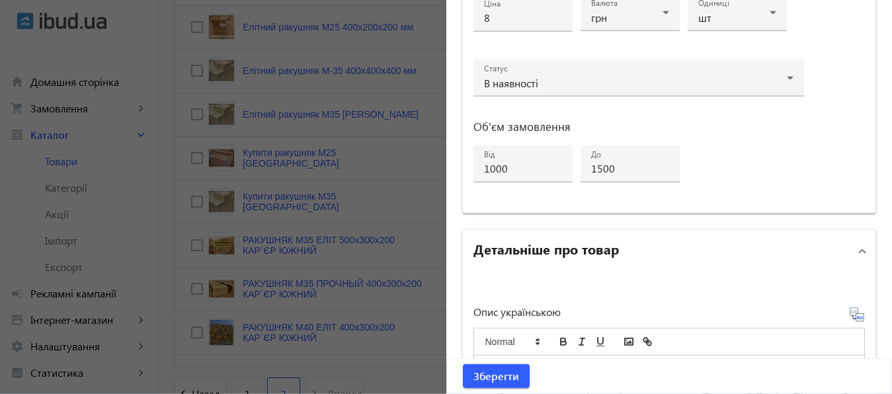
scroll to position [893, 0]
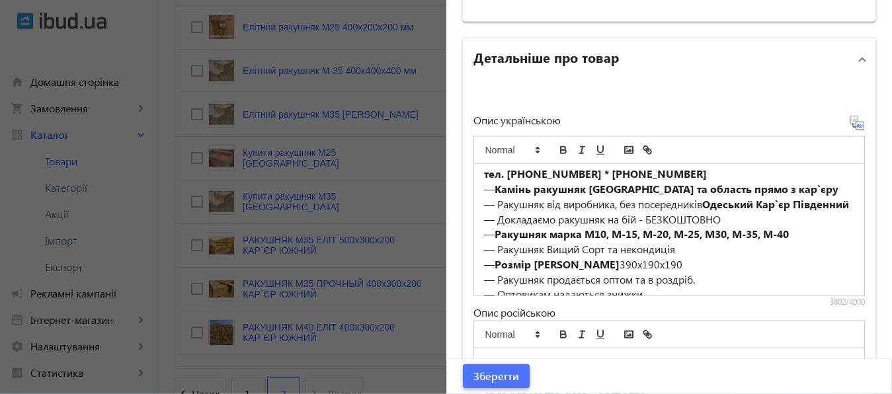
click at [495, 378] on span "Зберегти" at bounding box center [496, 376] width 46 height 15
click at [495, 379] on span "Зберегти" at bounding box center [496, 376] width 46 height 15
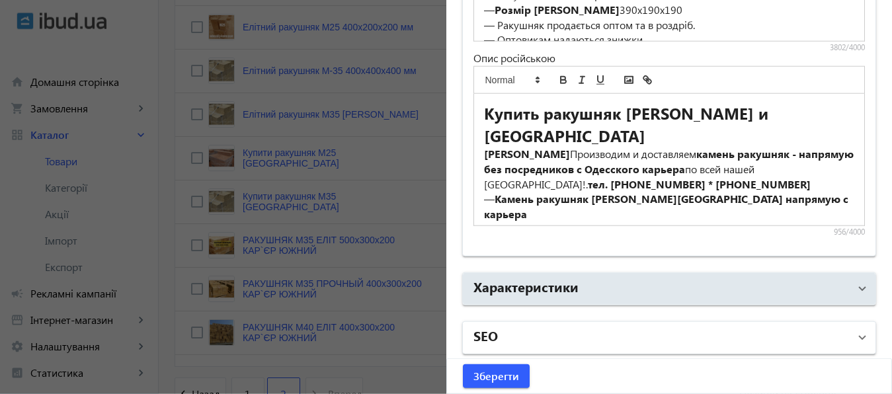
click at [679, 329] on mat-panel-title "SEO" at bounding box center [661, 338] width 376 height 24
click at [679, 331] on mat-panel-title "SEO" at bounding box center [661, 343] width 376 height 24
click at [679, 329] on mat-panel-title "SEO" at bounding box center [661, 338] width 376 height 24
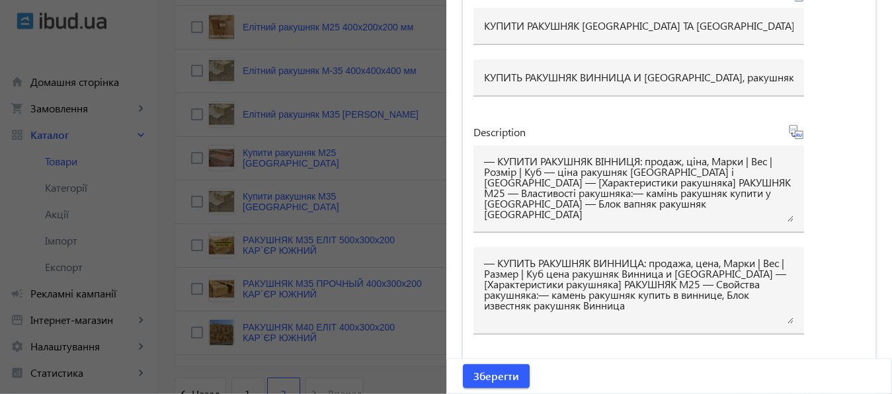
scroll to position [1674, 0]
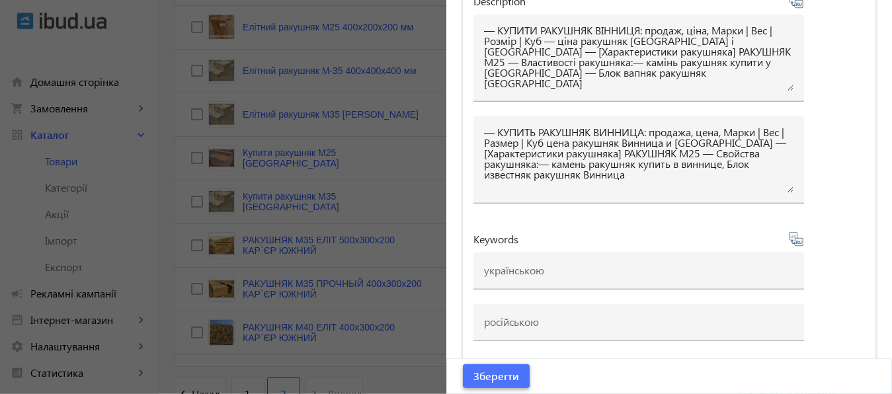
click at [506, 378] on span "Зберегти" at bounding box center [496, 376] width 46 height 15
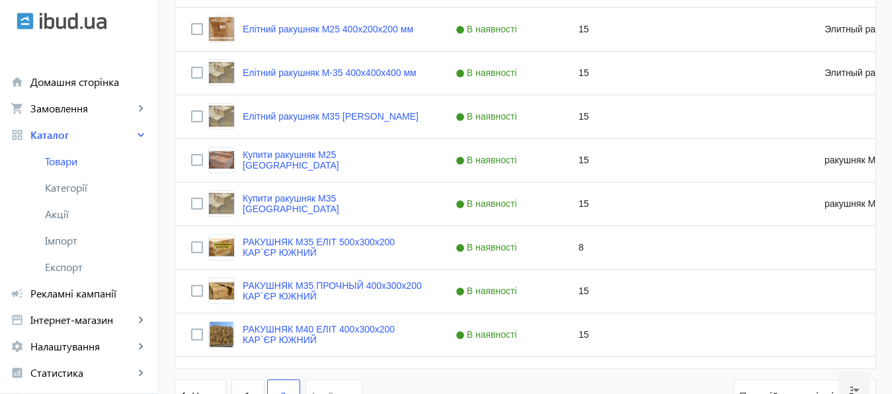
scroll to position [727, 0]
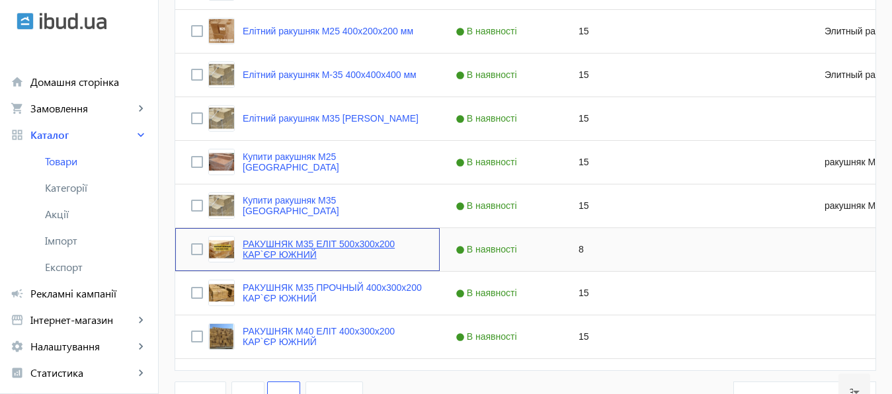
click at [290, 245] on link "РАКУШНЯК М35 ЕЛІТ 500х300х200 КАР`ЄР ЮЖНИЙ" at bounding box center [333, 249] width 181 height 21
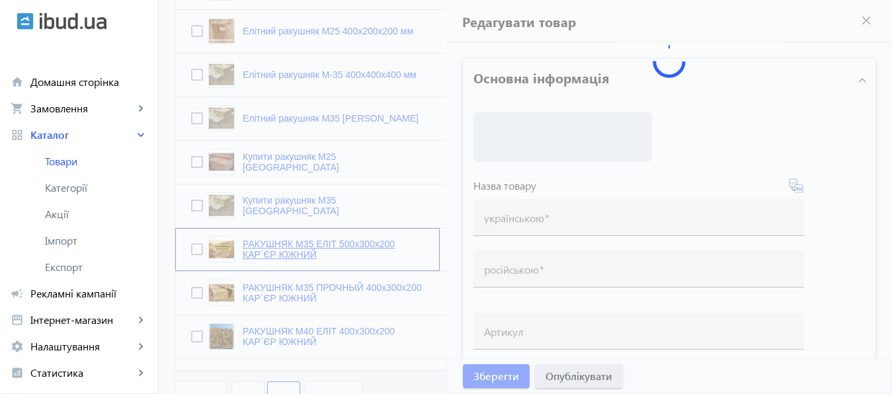
type input "РАКУШНЯК М35 ЕЛІТ 500х300х200 КАР`ЄР ЮЖНИЙ"
type input "РАКУШНЯК М35 ЭЛИТ 500х300х200 КАРЬЕР ЮЖНЫЙ"
checkbox input "true"
type input "8"
type input "1000"
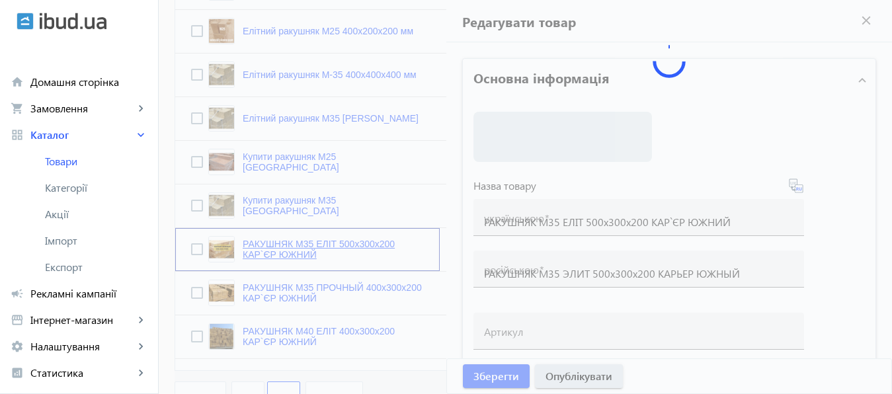
type input "1500"
type input "КУПИТИ РАКУШНЯК [GEOGRAPHIC_DATA] ТА [GEOGRAPHIC_DATA], ракушняк від виробника,…"
type input "КУПИТЬ РАКУШНЯК ВИННИЦА И [GEOGRAPHIC_DATA], ракушняк от производителя, камень …"
type textarea "— КУПИТИ РАКУШНЯК ВІННИЦЯ: продаж, ціна, Марки | Вес | Розмір | Куб — ціна раку…"
type textarea "— КУПИТЬ РАКУШНЯК ВИННИЦА: продажа, цена, Марки | Вес | Размер | Куб цена ракуш…"
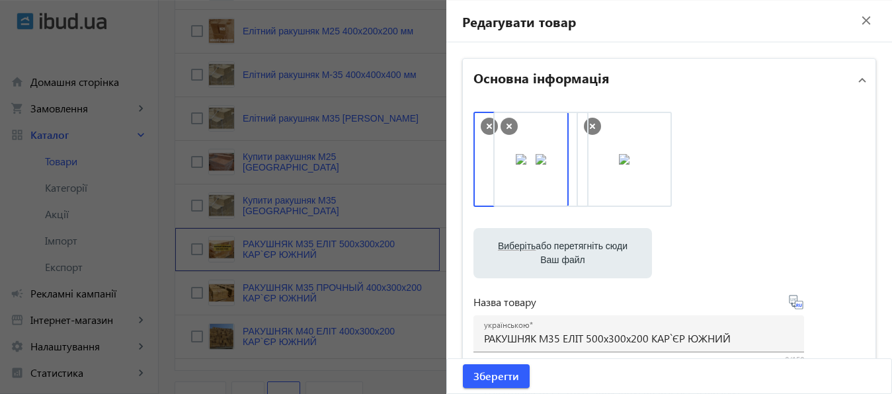
drag, startPoint x: 604, startPoint y: 149, endPoint x: 523, endPoint y: 148, distance: 81.3
click at [500, 374] on span "Зберегти" at bounding box center [496, 376] width 46 height 15
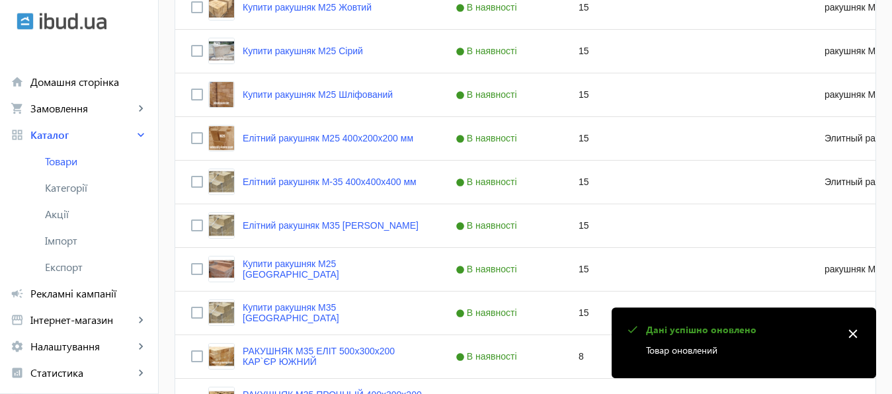
scroll to position [626, 0]
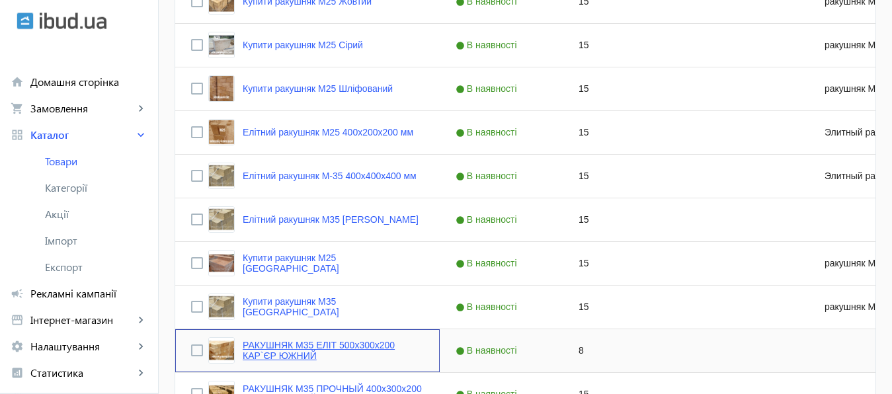
click at [331, 342] on link "РАКУШНЯК М35 ЕЛІТ 500х300х200 КАР`ЄР ЮЖНИЙ" at bounding box center [333, 350] width 181 height 21
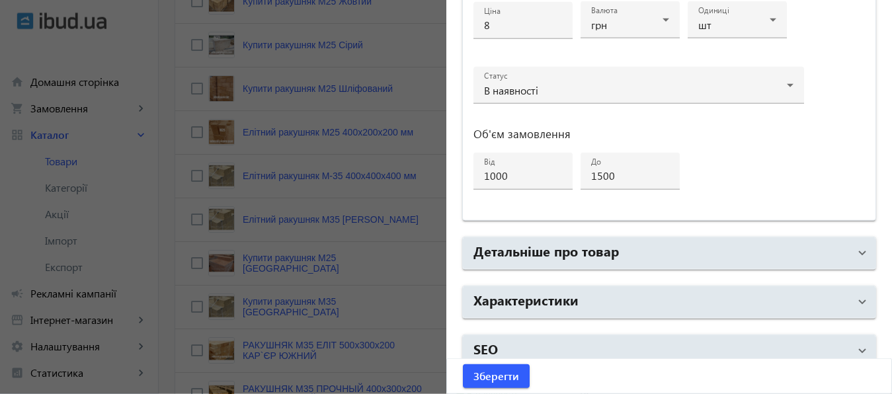
scroll to position [707, 0]
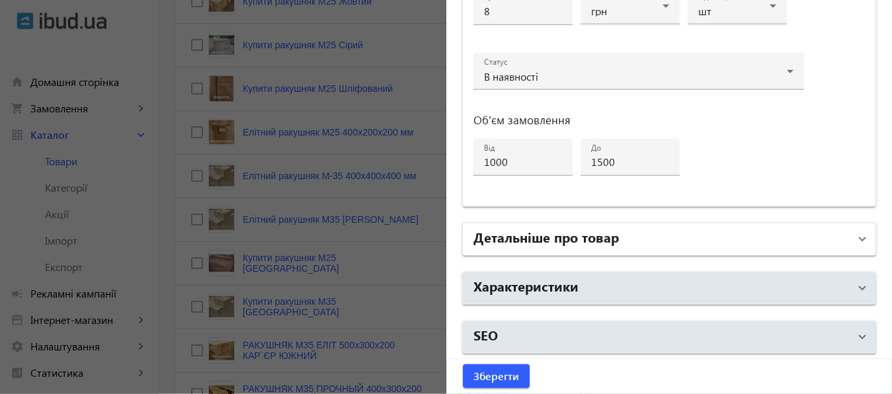
click at [602, 234] on h2 "Детальніше про товар" at bounding box center [545, 236] width 145 height 19
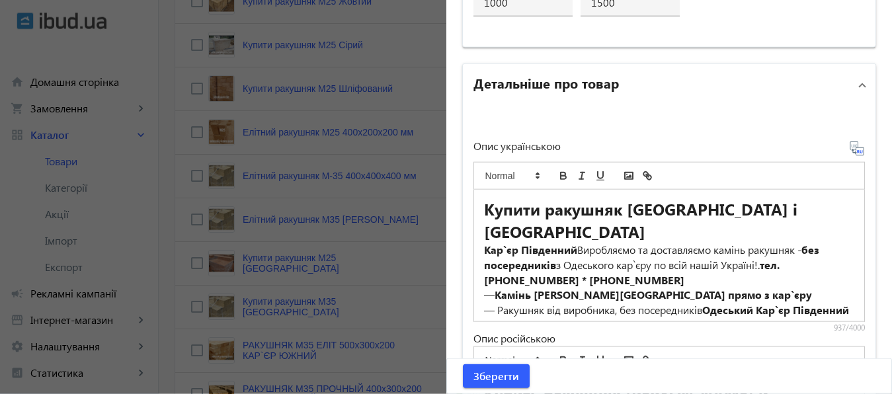
scroll to position [864, 0]
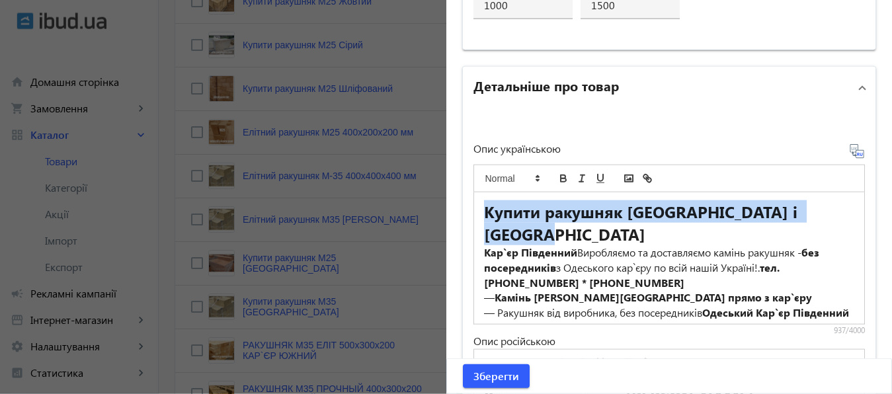
drag, startPoint x: 478, startPoint y: 206, endPoint x: 561, endPoint y: 225, distance: 85.6
click at [561, 225] on h2 "Купити ракушняк [GEOGRAPHIC_DATA] і [GEOGRAPHIC_DATA]" at bounding box center [669, 222] width 371 height 45
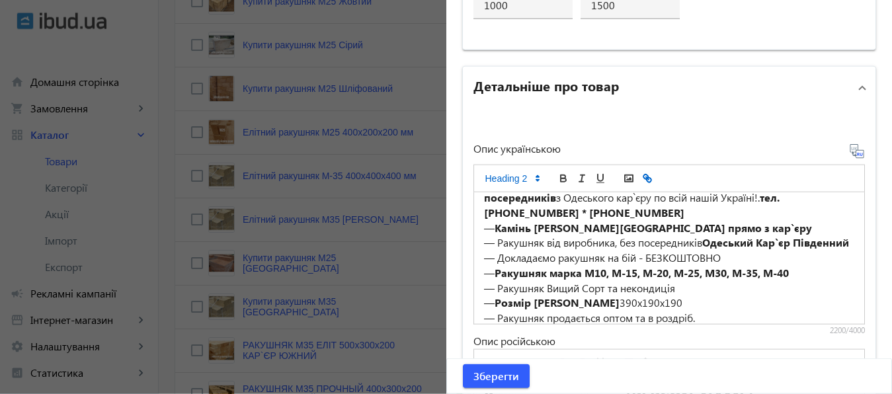
scroll to position [435, 0]
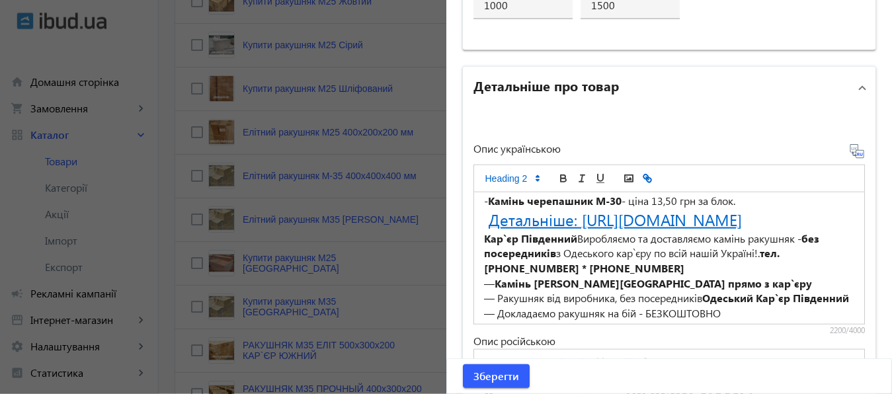
drag, startPoint x: 488, startPoint y: 291, endPoint x: 785, endPoint y: 233, distance: 302.4
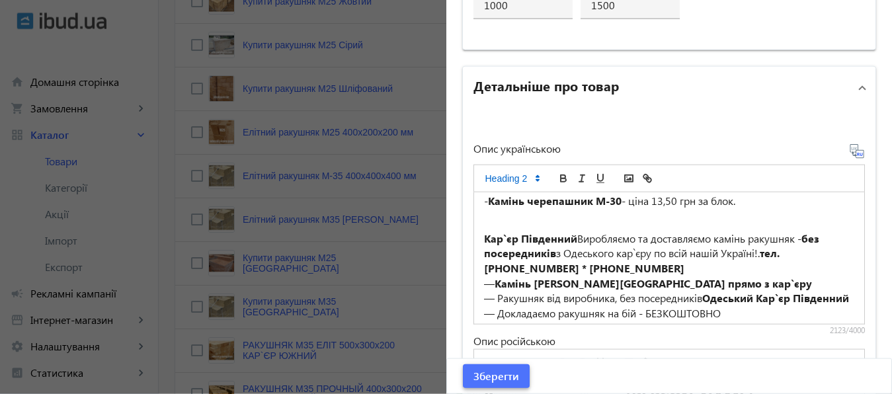
click at [502, 376] on span "Зберегти" at bounding box center [496, 376] width 46 height 15
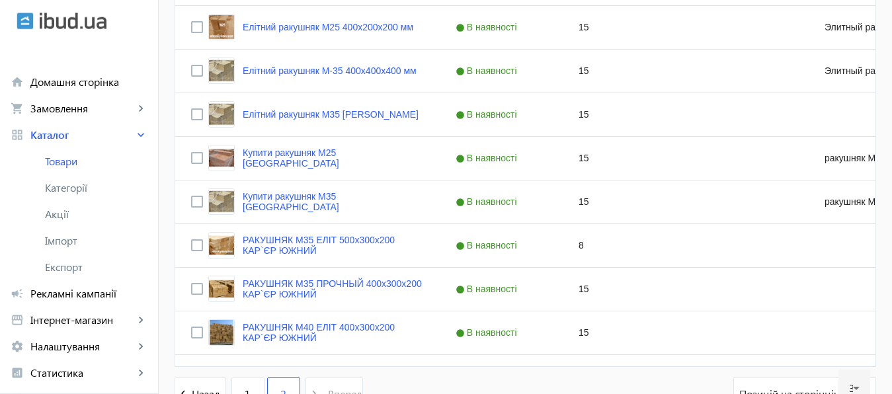
scroll to position [736, 0]
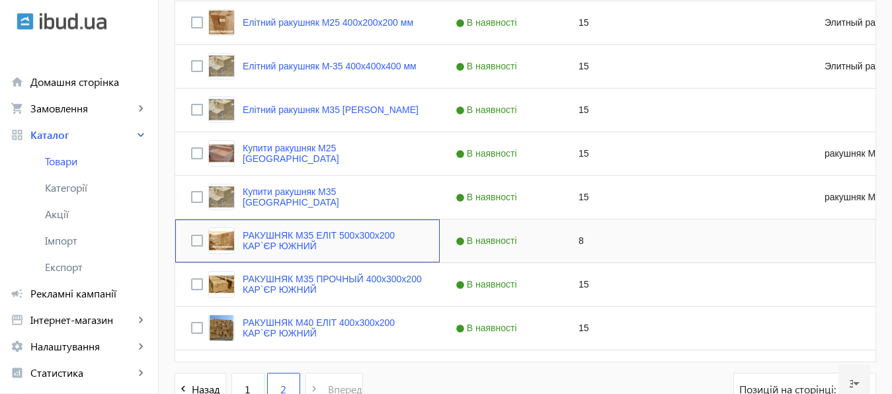
click at [314, 230] on div "РАКУШНЯК М35 ЕЛІТ 500х300х200 КАР`ЄР ЮЖНИЙ" at bounding box center [316, 240] width 216 height 26
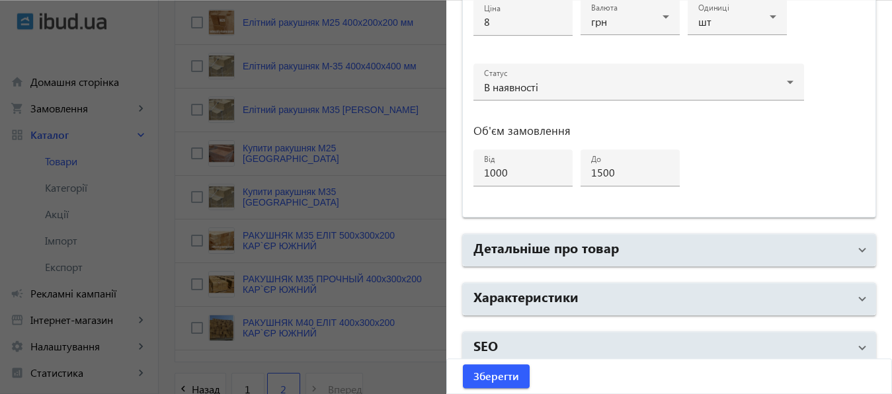
scroll to position [707, 0]
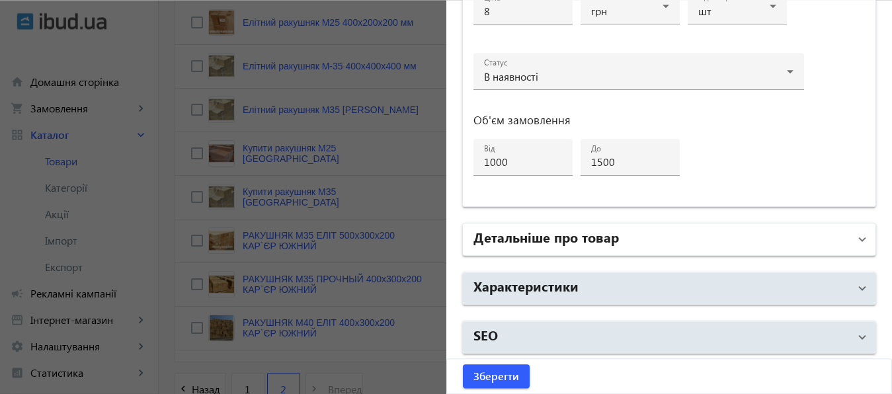
click at [668, 241] on mat-panel-title "Детальніше про товар" at bounding box center [661, 239] width 376 height 24
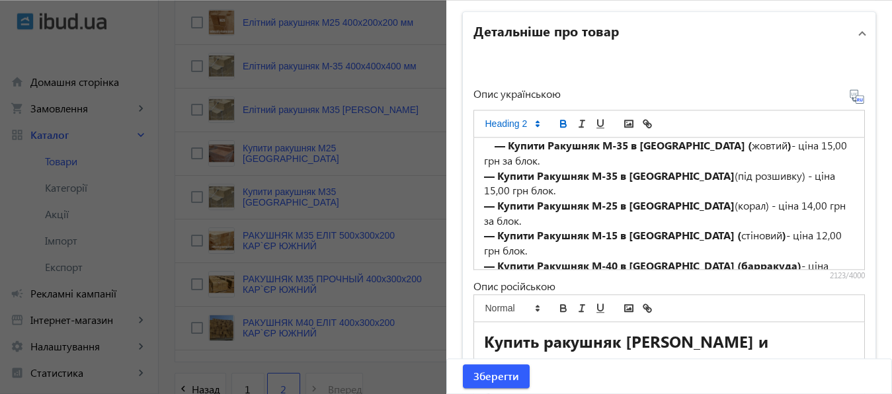
scroll to position [0, 0]
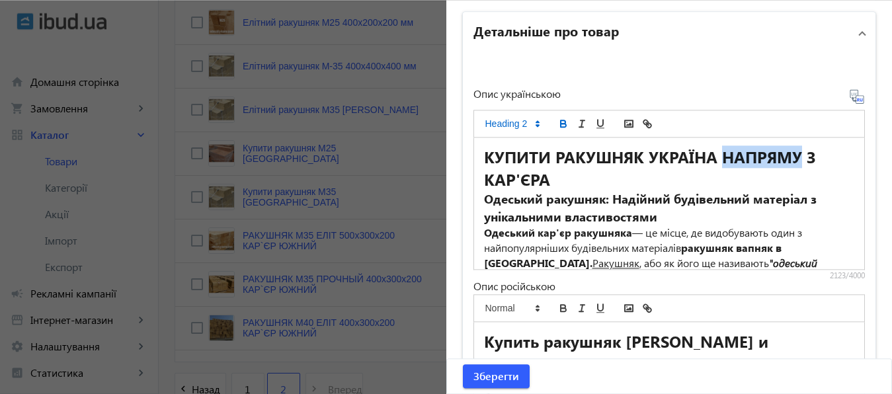
drag, startPoint x: 717, startPoint y: 155, endPoint x: 796, endPoint y: 157, distance: 78.7
click at [796, 157] on strong "НАПРЯМУ З КАР'ЄРА" at bounding box center [652, 168] width 336 height 44
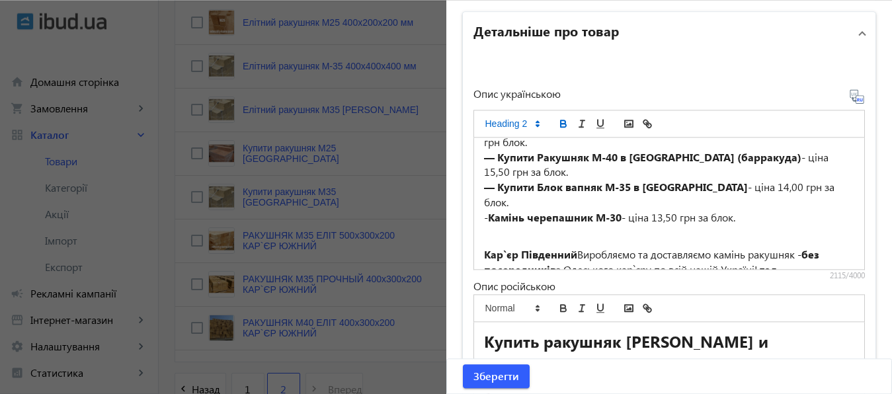
scroll to position [346, 0]
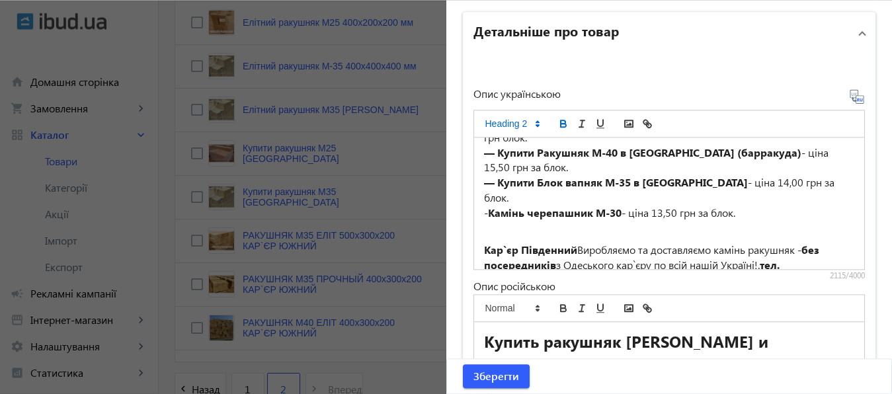
click at [785, 206] on p "- Камінь черепашник М-30 - ціна 13,50 грн за блок." at bounding box center [669, 213] width 371 height 15
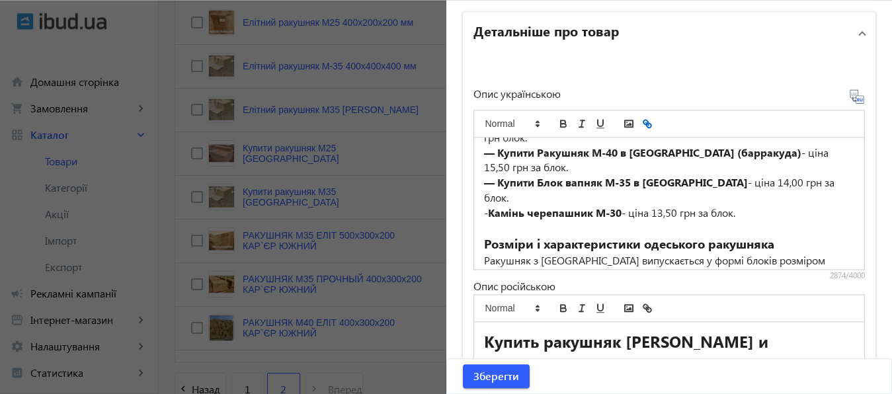
scroll to position [539, 0]
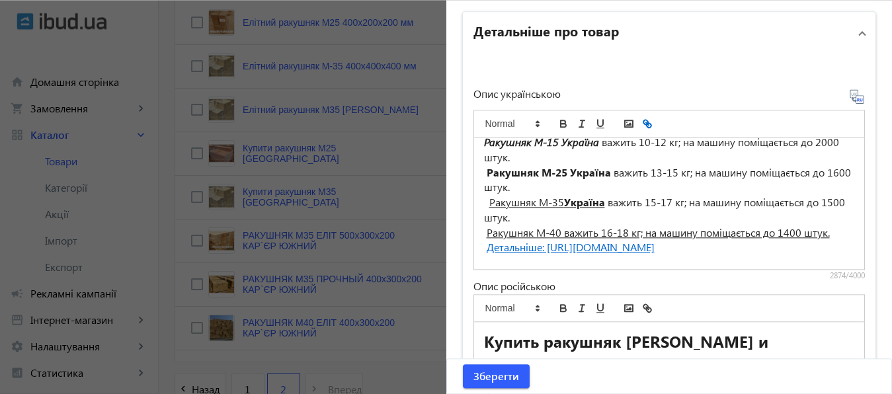
drag, startPoint x: 485, startPoint y: 247, endPoint x: 524, endPoint y: 262, distance: 42.1
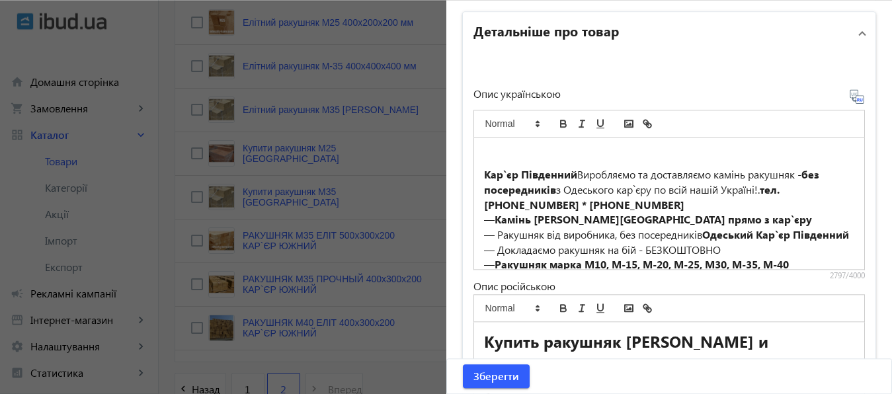
scroll to position [661, 0]
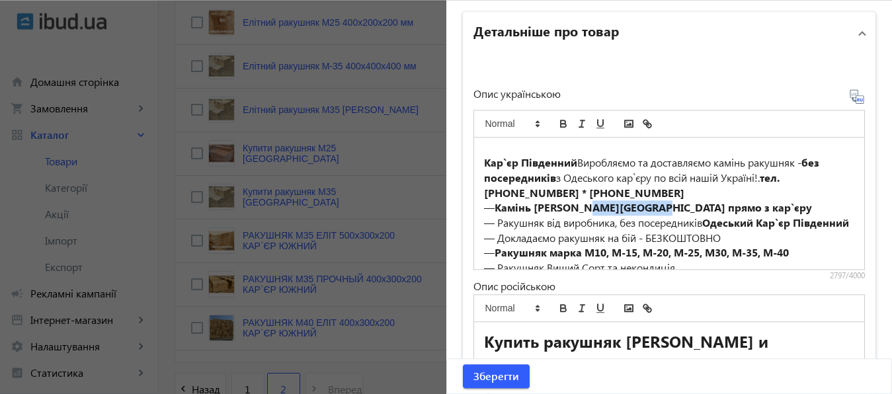
drag, startPoint x: 584, startPoint y: 206, endPoint x: 659, endPoint y: 209, distance: 74.8
click at [659, 209] on strong "Камінь [PERSON_NAME][GEOGRAPHIC_DATA] прямо з кар`єру" at bounding box center [653, 207] width 317 height 14
click at [584, 207] on strong "Камінь [PERSON_NAME][GEOGRAPHIC_DATA] прямо з кар`єру" at bounding box center [653, 207] width 317 height 14
drag, startPoint x: 584, startPoint y: 207, endPoint x: 619, endPoint y: 208, distance: 35.0
click at [619, 208] on strong "Камінь [PERSON_NAME][GEOGRAPHIC_DATA] прямо з кар`єру" at bounding box center [653, 207] width 317 height 14
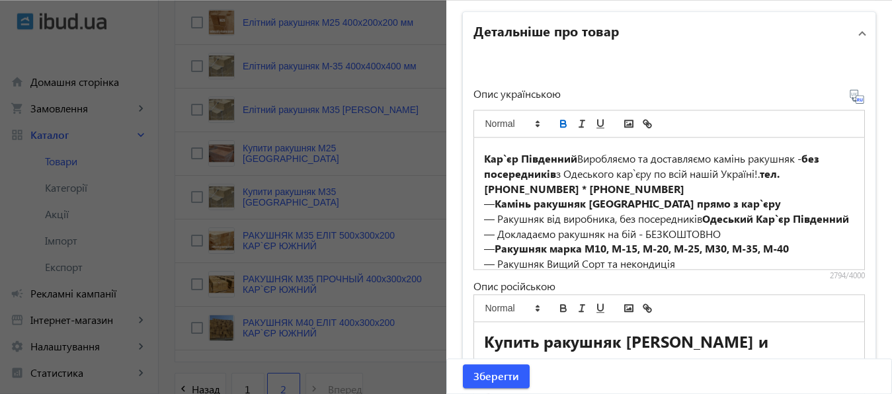
scroll to position [671, 0]
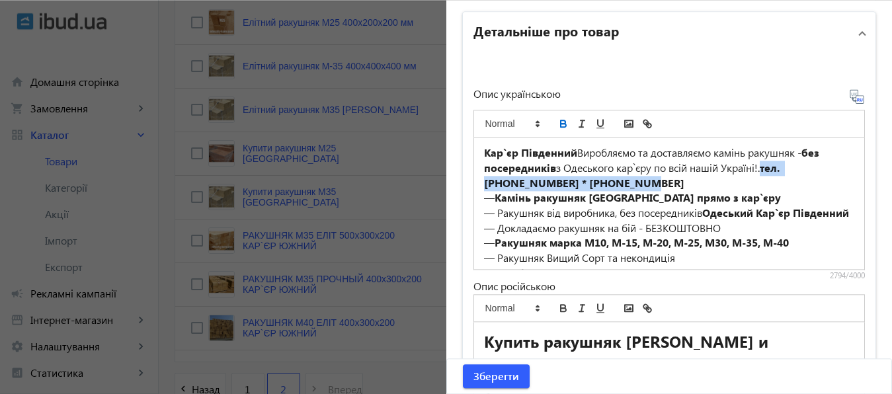
drag, startPoint x: 763, startPoint y: 171, endPoint x: 769, endPoint y: 183, distance: 13.3
click at [769, 183] on p "Кар`єр Південний Виробляємо та доставляємо камінь ракушняк - без посередників з…" at bounding box center [669, 167] width 371 height 45
copy strong "тел. [PHONE_NUMBER] * [PHONE_NUMBER]"
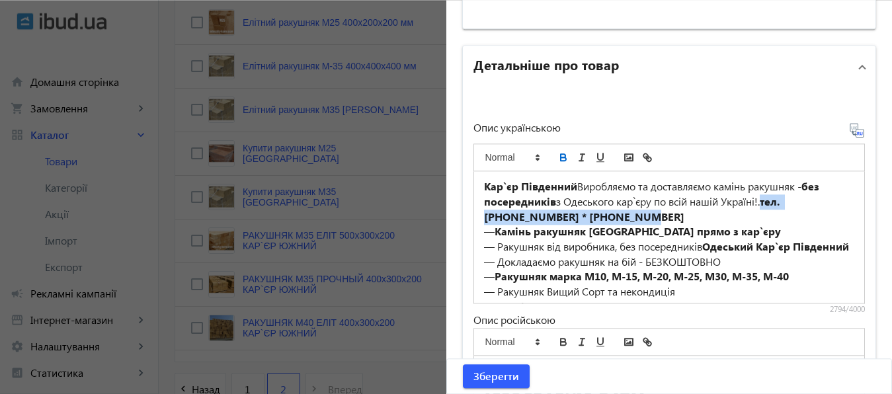
scroll to position [0, 0]
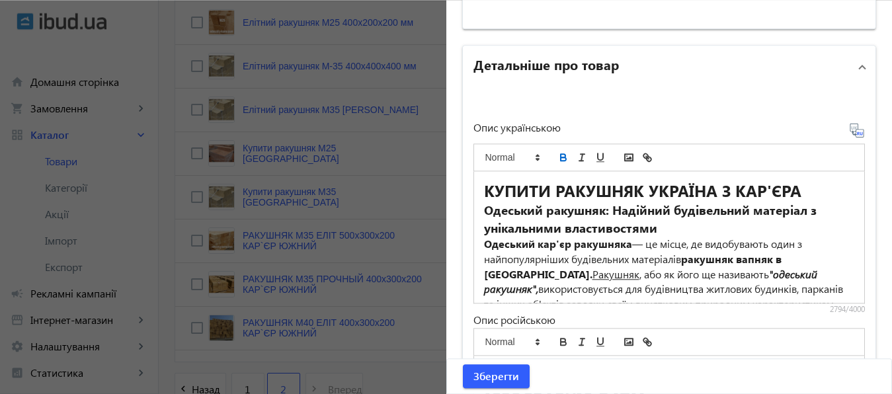
click at [811, 196] on h2 "КУПИТИ РАКУШНЯК УКРАЇНА З КАР'ЄРА" at bounding box center [669, 190] width 371 height 22
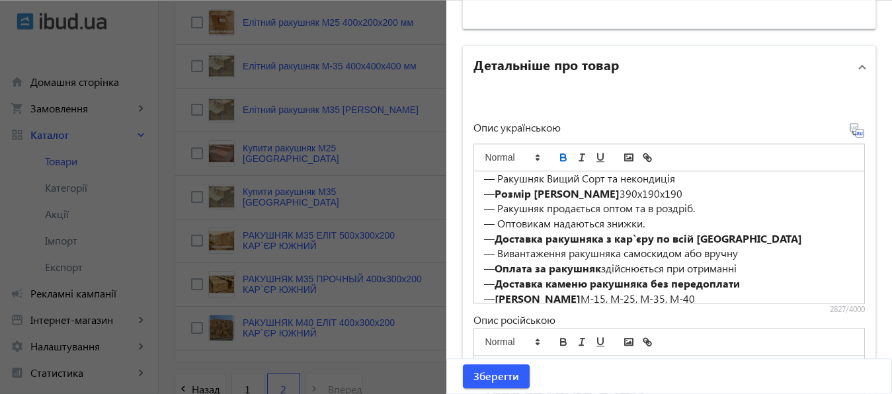
scroll to position [901, 0]
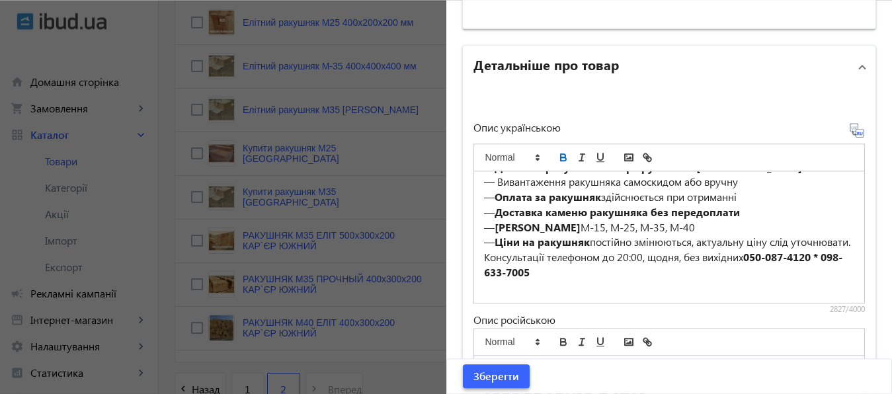
click at [498, 374] on span "Зберегти" at bounding box center [496, 376] width 46 height 15
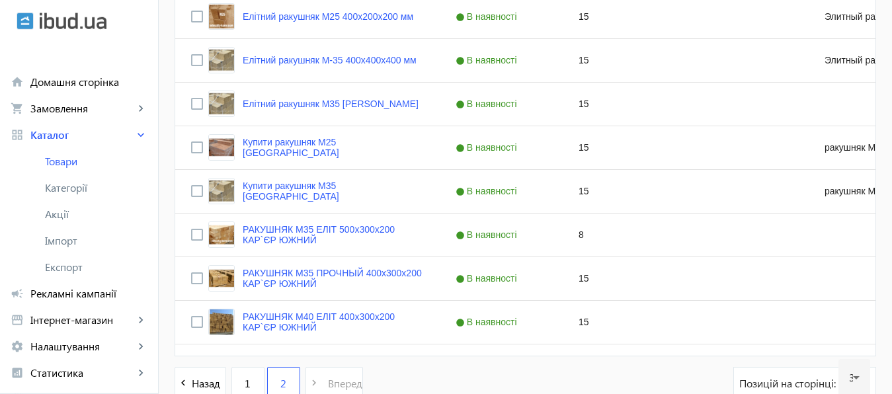
scroll to position [752, 0]
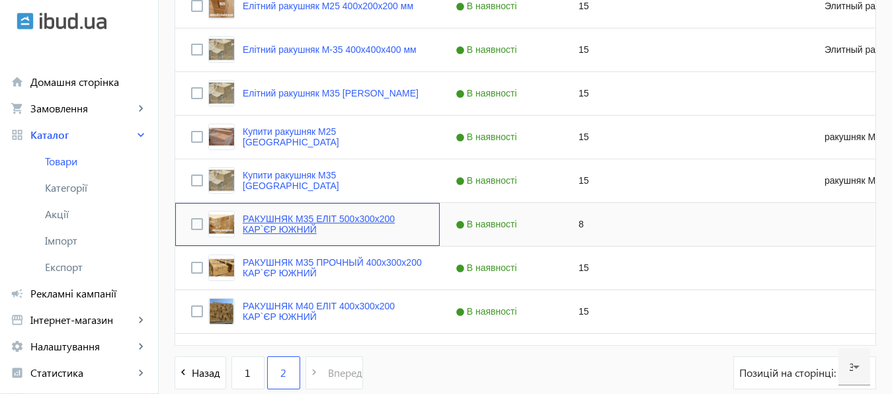
click at [325, 218] on link "РАКУШНЯК М35 ЕЛІТ 500х300х200 КАР`ЄР ЮЖНИЙ" at bounding box center [333, 224] width 181 height 21
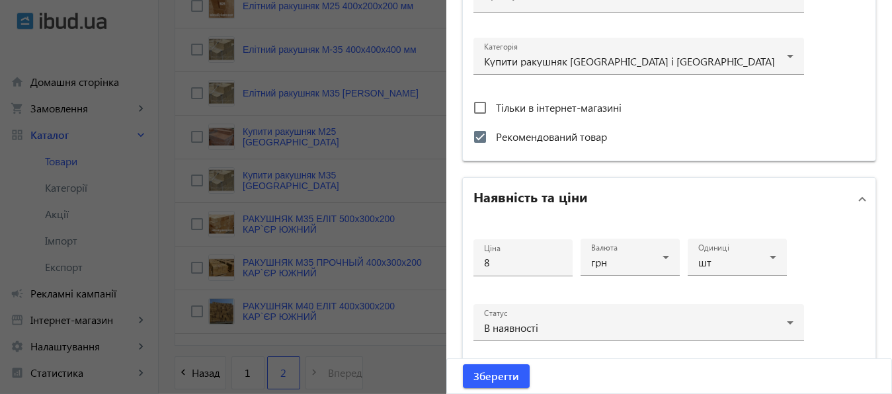
scroll to position [462, 0]
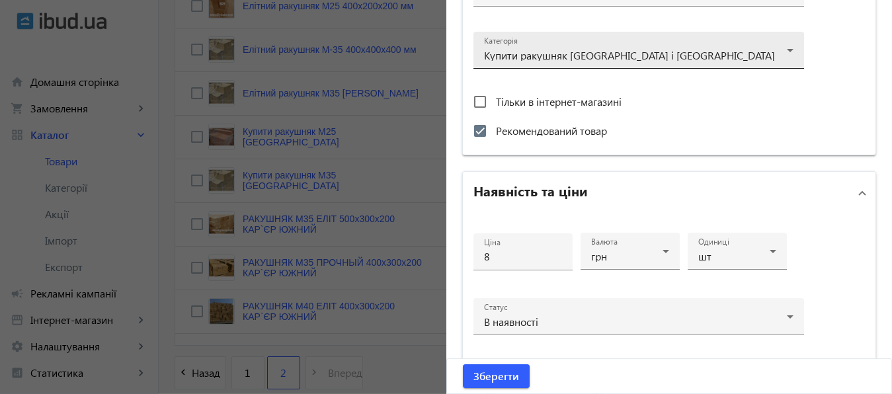
click at [778, 51] on div at bounding box center [638, 45] width 309 height 48
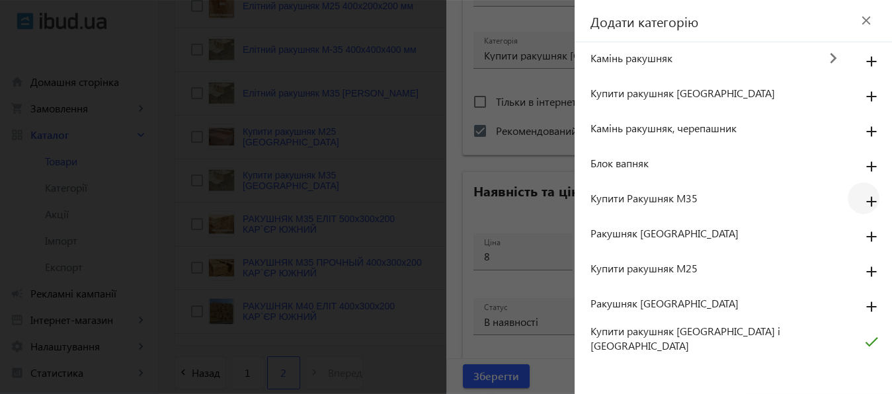
click at [870, 200] on mat-icon "add" at bounding box center [872, 202] width 32 height 24
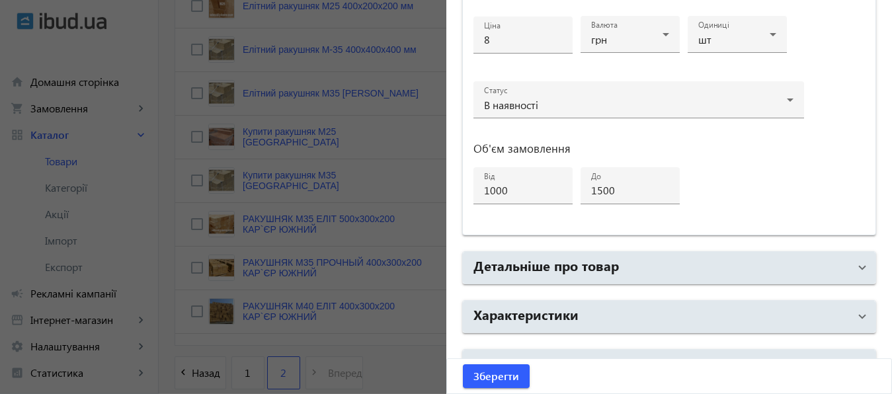
scroll to position [707, 0]
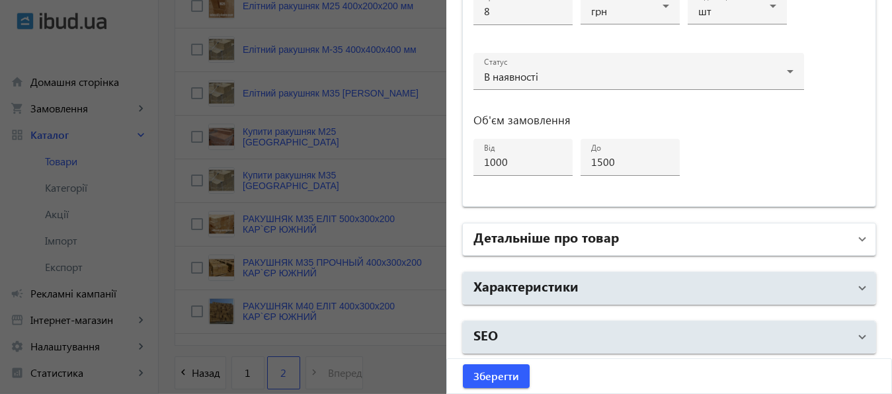
click at [649, 236] on mat-panel-title "Детальніше про товар" at bounding box center [661, 239] width 376 height 24
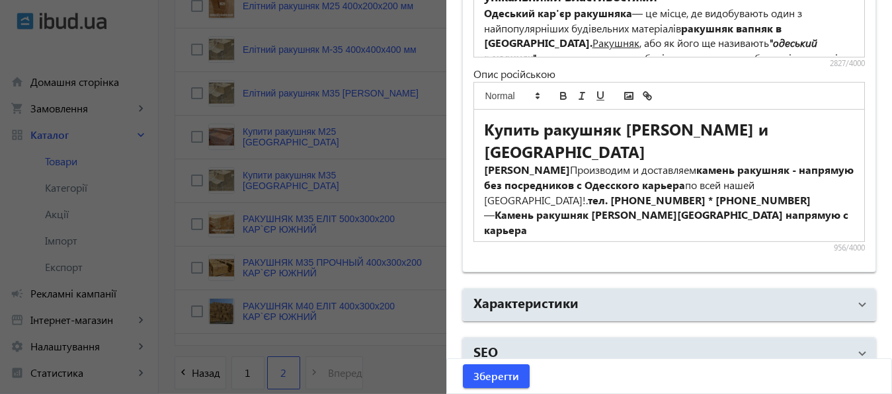
scroll to position [1147, 0]
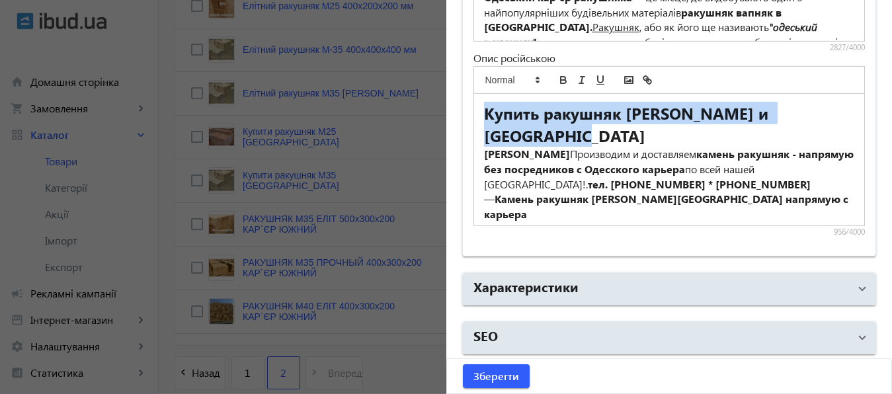
drag, startPoint x: 481, startPoint y: 108, endPoint x: 545, endPoint y: 130, distance: 68.2
click at [545, 130] on h2 "Купить ракушняк [PERSON_NAME] и [GEOGRAPHIC_DATA]" at bounding box center [669, 124] width 371 height 45
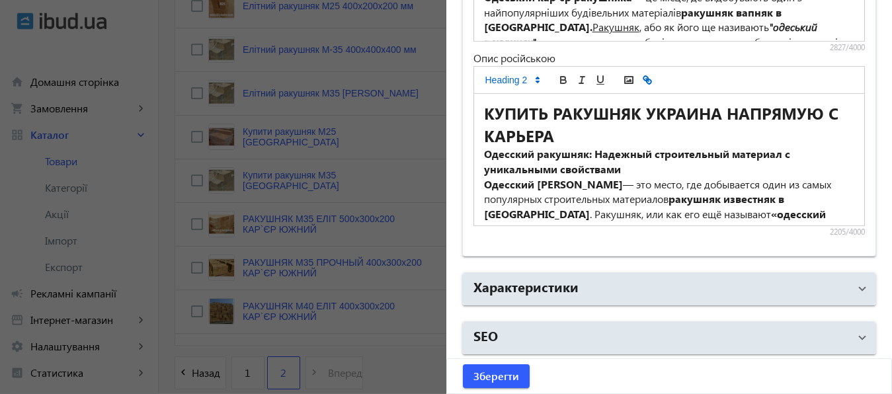
scroll to position [341, 0]
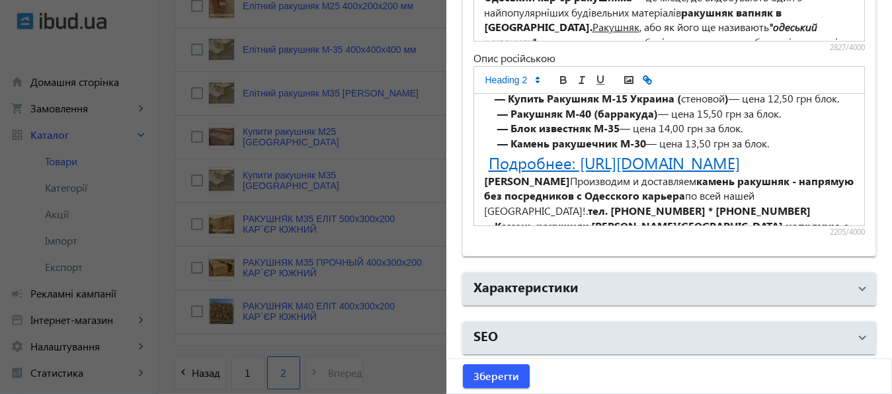
drag, startPoint x: 479, startPoint y: 186, endPoint x: 765, endPoint y: 210, distance: 287.3
click at [765, 174] on h2 "Подробнее: https://odesskiy-karer.com/g104810083-kupit-rakushnyak-ukraine" at bounding box center [669, 162] width 371 height 22
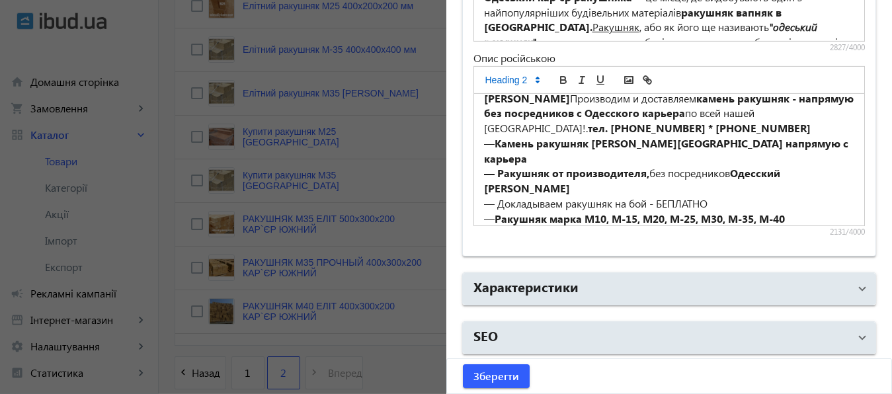
scroll to position [428, 0]
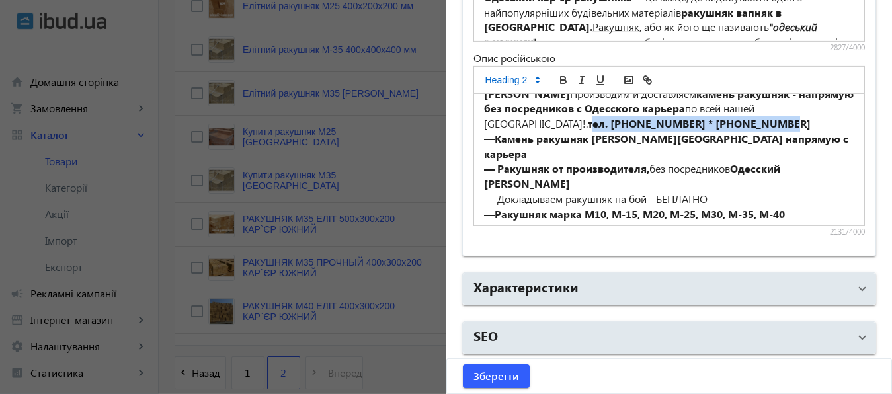
drag, startPoint x: 530, startPoint y: 154, endPoint x: 718, endPoint y: 150, distance: 187.8
click at [718, 132] on p "Карьер Южный Производим и доставляем камень ракушняк - напрямую без посредников…" at bounding box center [669, 109] width 371 height 45
copy strong "тел. [PHONE_NUMBER] * [PHONE_NUMBER]"
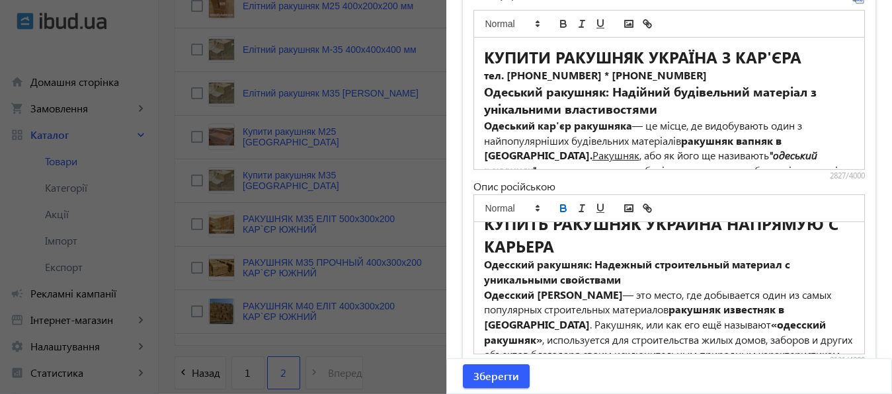
scroll to position [0, 0]
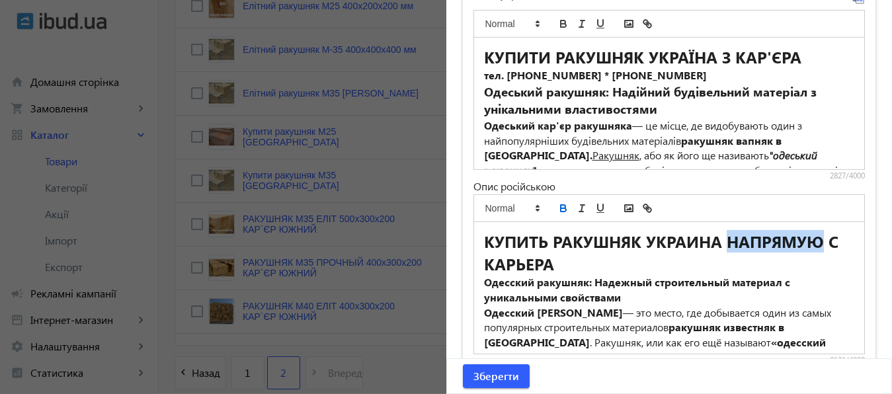
drag, startPoint x: 723, startPoint y: 240, endPoint x: 815, endPoint y: 243, distance: 92.0
click at [815, 243] on strong "КУПИТЬ РАКУШНЯК УКРАИНА НАПРЯМУЮ С КАРЬЕРА" at bounding box center [663, 253] width 359 height 44
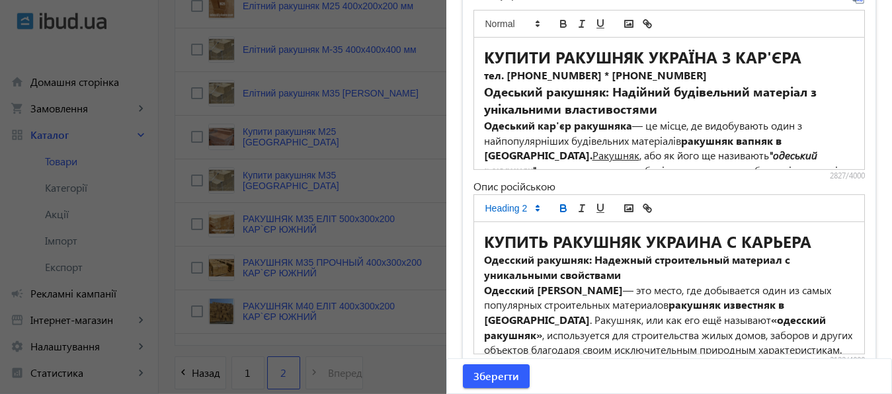
click at [477, 259] on div "КУПИТЬ РАКУШНЯК УКРАИНА С КАРЬЕРА Одесский ракушняк: Надежный строительный мате…" at bounding box center [669, 288] width 391 height 132
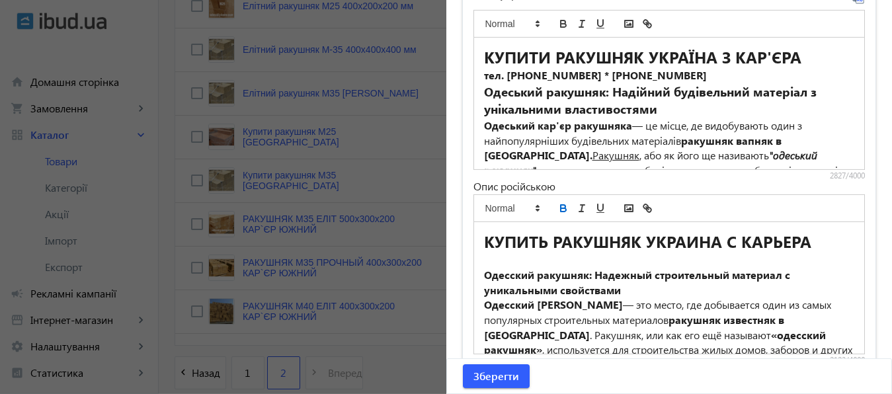
click at [477, 259] on div "КУПИТЬ РАКУШНЯК УКРАИНА С КАРЬЕРА Одесский ракушняк: Надежный строительный мате…" at bounding box center [669, 288] width 391 height 132
click at [642, 259] on strong "тел. [PHONE_NUMBER] * [PHONE_NUMBER]" at bounding box center [595, 260] width 223 height 14
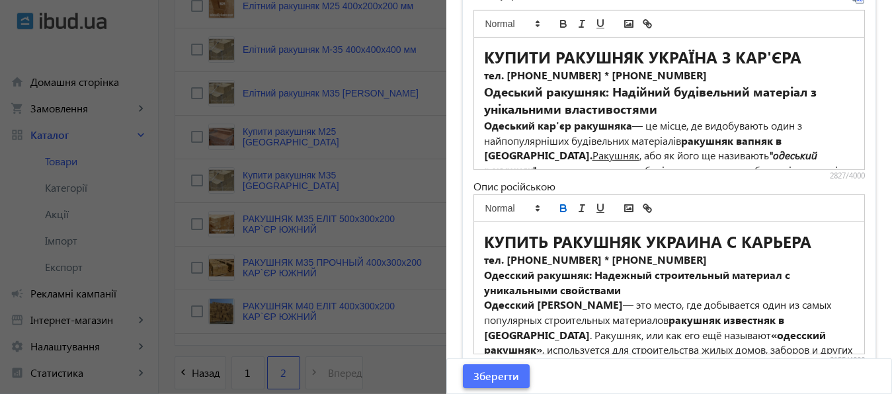
click at [497, 372] on span "Зберегти" at bounding box center [496, 376] width 46 height 15
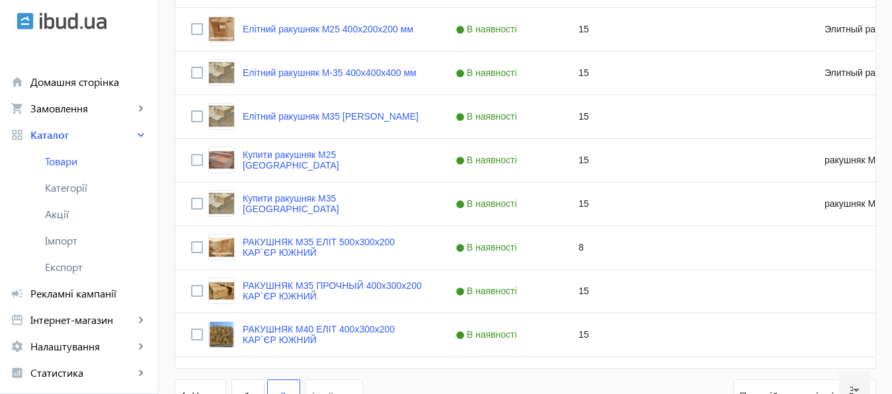
scroll to position [727, 0]
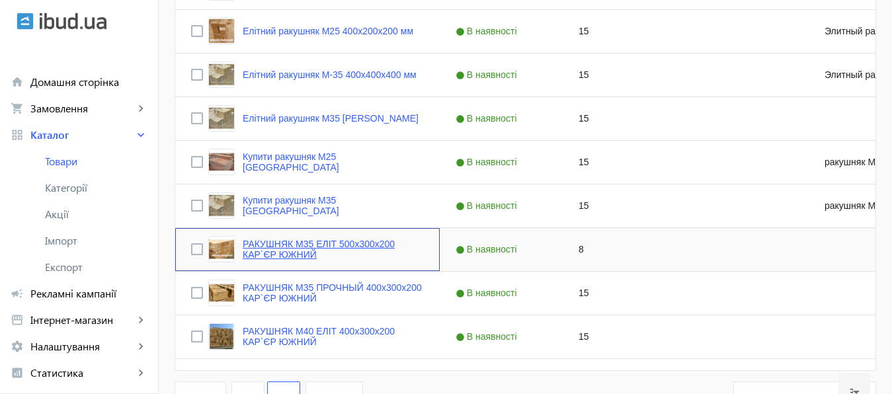
click at [307, 243] on link "РАКУШНЯК М35 ЕЛІТ 500х300х200 КАР`ЄР ЮЖНИЙ" at bounding box center [333, 249] width 181 height 21
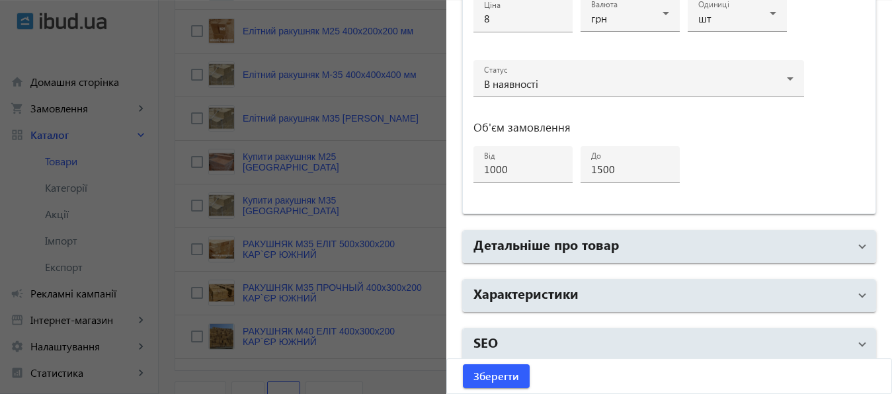
scroll to position [707, 0]
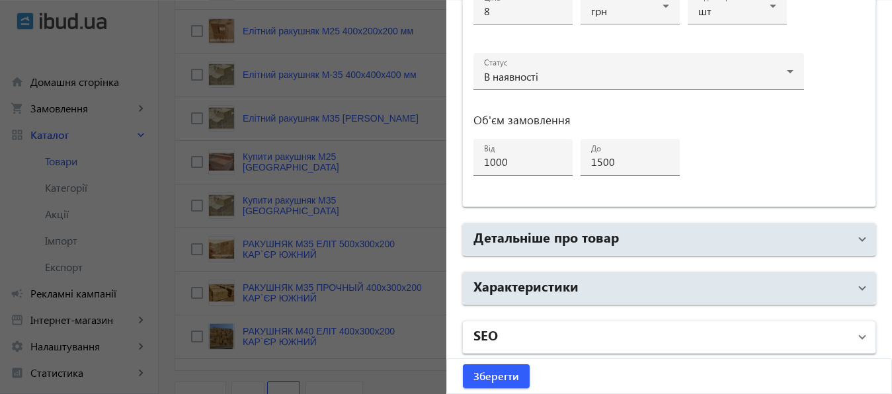
click at [555, 340] on mat-panel-title "SEO" at bounding box center [661, 337] width 376 height 24
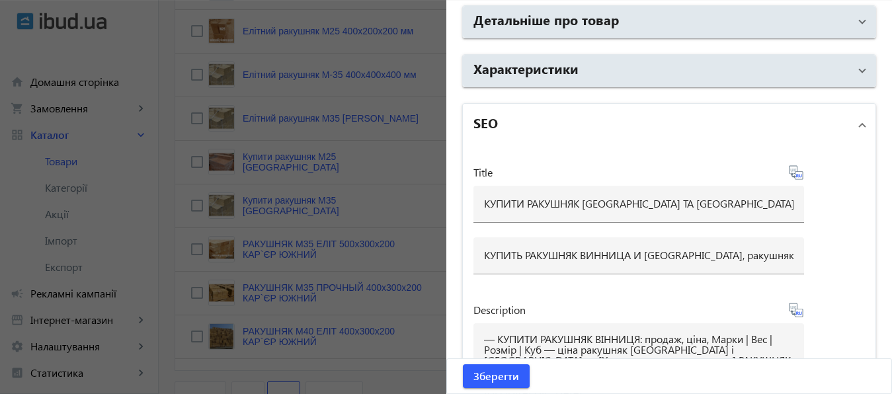
scroll to position [922, 0]
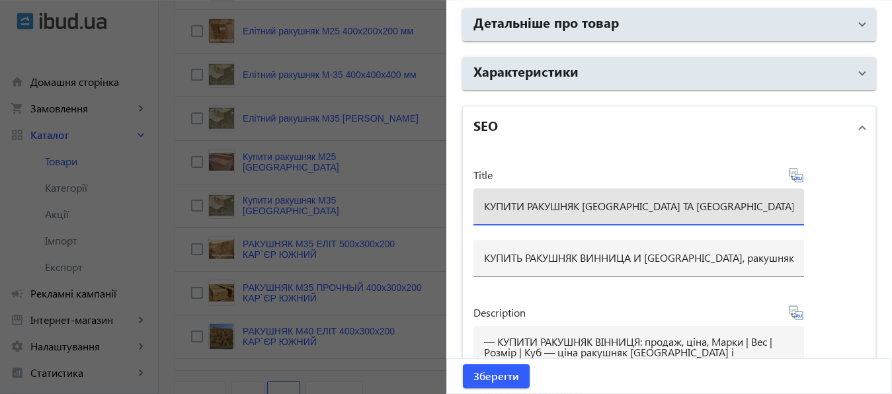
drag, startPoint x: 478, startPoint y: 204, endPoint x: 747, endPoint y: 212, distance: 269.2
click at [747, 212] on input "КУПИТИ РАКУШНЯК [GEOGRAPHIC_DATA] ТА [GEOGRAPHIC_DATA], ракушняк від виробника,…" at bounding box center [638, 206] width 309 height 14
paste input "— Купить Ракушняк М-35 Украина (желтый) — цена 14,00 грн за блок. Подробнее: ht…"
drag, startPoint x: 478, startPoint y: 205, endPoint x: 582, endPoint y: 218, distance: 105.3
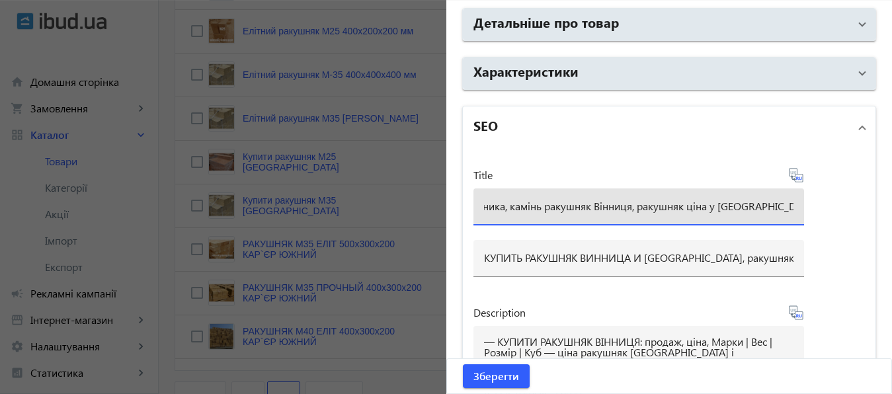
click at [582, 213] on input "— Купить Ракушняк М-35 Украина (желтый) — цена 14,00 грн за блок. Подробнее: ht…" at bounding box center [638, 206] width 309 height 14
drag, startPoint x: 556, startPoint y: 202, endPoint x: 612, endPoint y: 208, distance: 55.8
click at [612, 208] on input "— Купить Ракушняк М-35 Украина (желтый) — цена 14,00 грн за блок. Подробнее:, р…" at bounding box center [638, 206] width 309 height 14
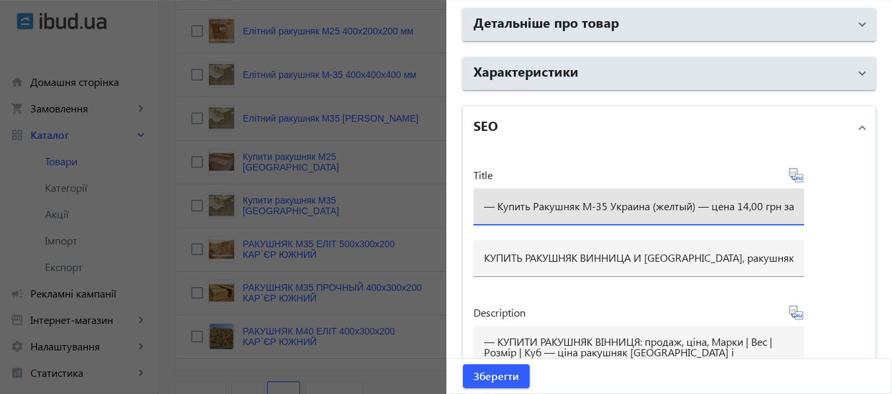
type input "— Купить Ракушняк М-35 Украина (желтый) — цена 14,00 грн за блок:, ракушняк від…"
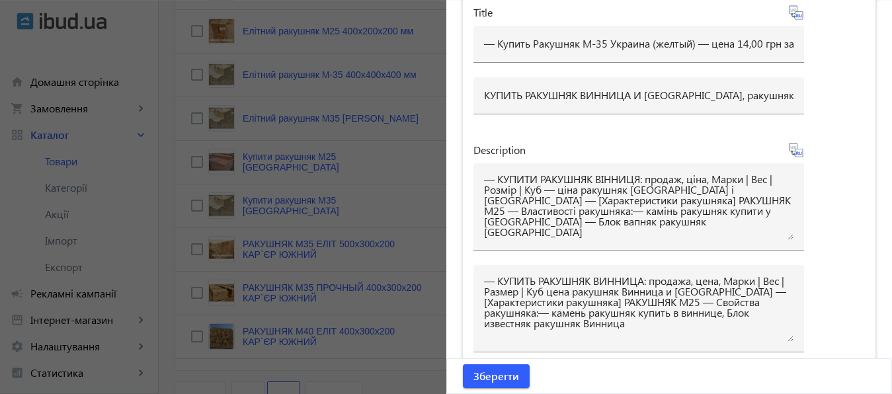
scroll to position [1088, 0]
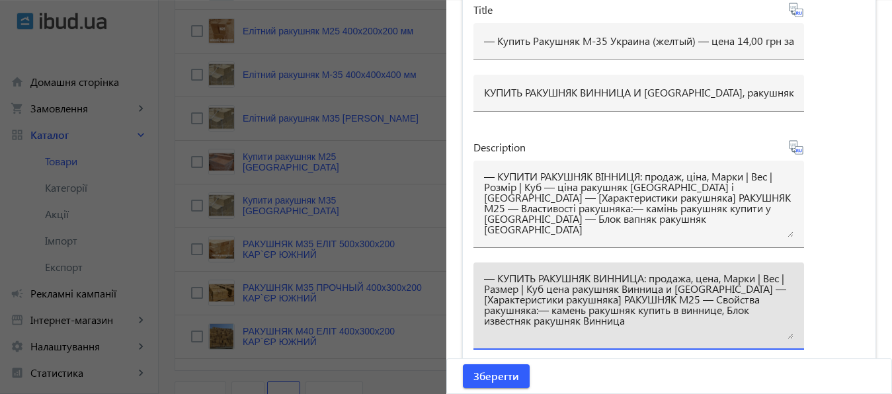
drag, startPoint x: 593, startPoint y: 274, endPoint x: 640, endPoint y: 277, distance: 47.0
click at [640, 277] on textarea "— КУПИТЬ РАКУШНЯК ВИННИЦА: продажа, цена, Марки | Вес | Размер | Куб цена ракуш…" at bounding box center [638, 306] width 309 height 66
type textarea "— КУПИТЬ РАКУШНЯК Украина: продажа, цена, Марки | Вес | Размер | Куб цена ракуш…"
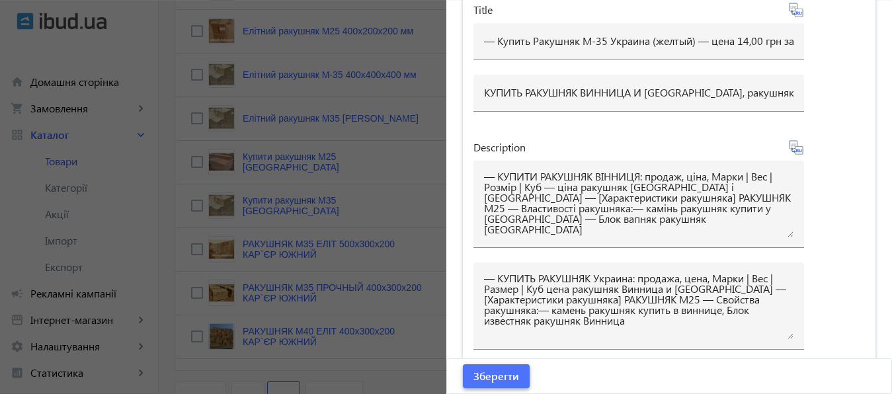
click at [490, 372] on span "Зберегти" at bounding box center [496, 376] width 46 height 15
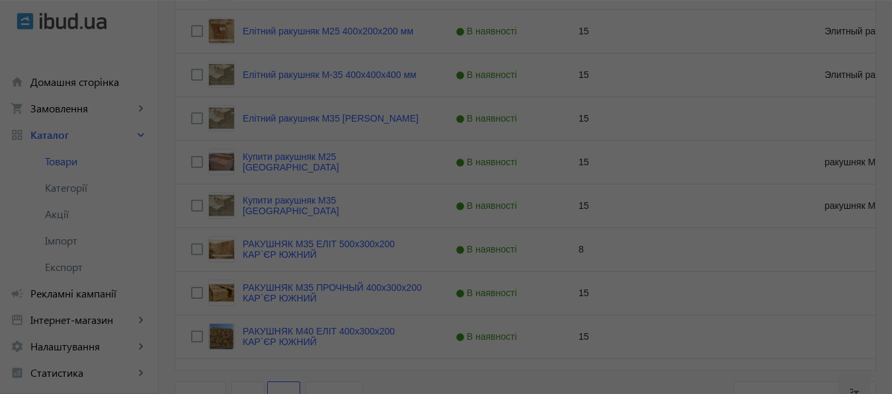
scroll to position [0, 0]
